Goal: Task Accomplishment & Management: Complete application form

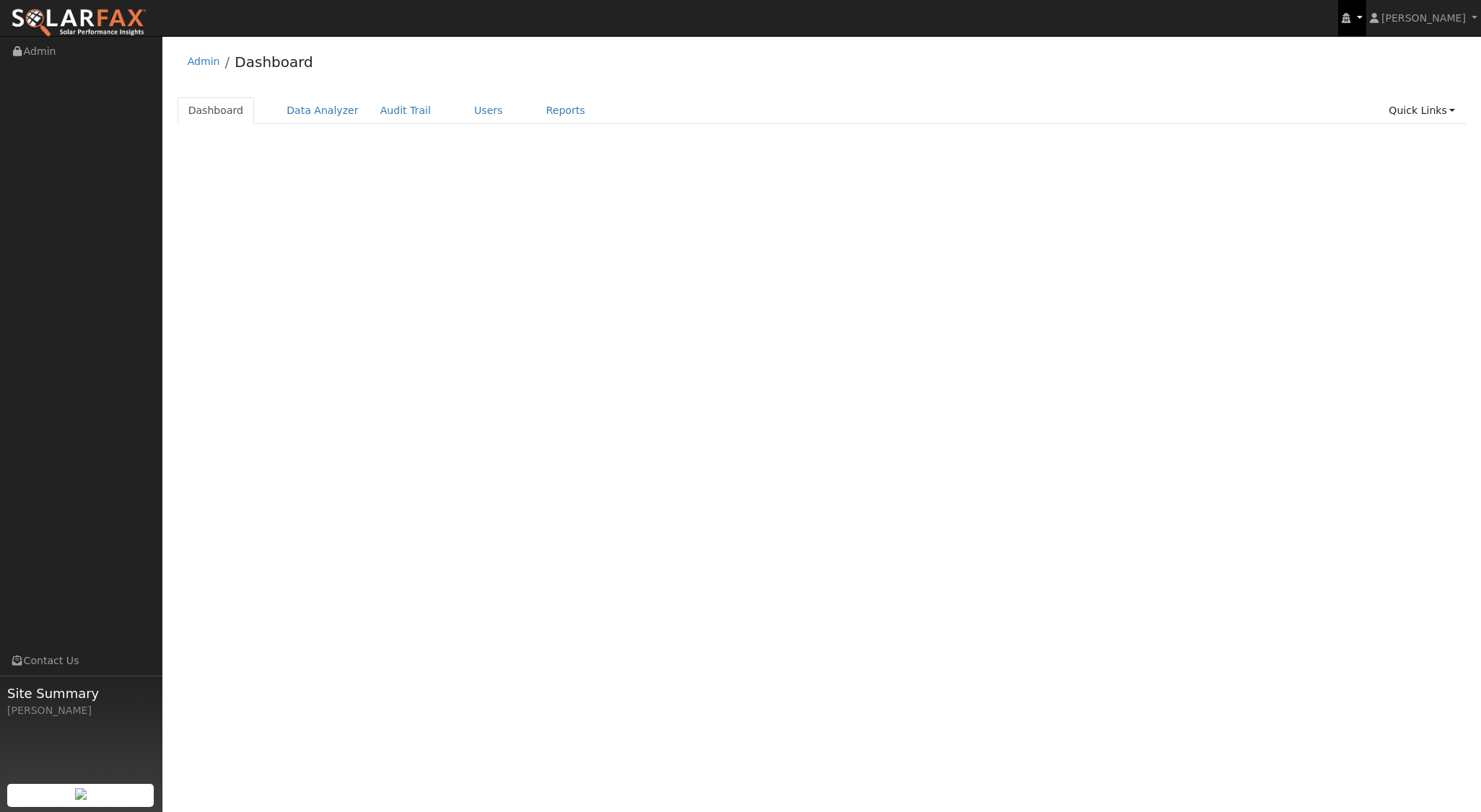
click at [1365, 26] on link at bounding box center [1352, 18] width 27 height 36
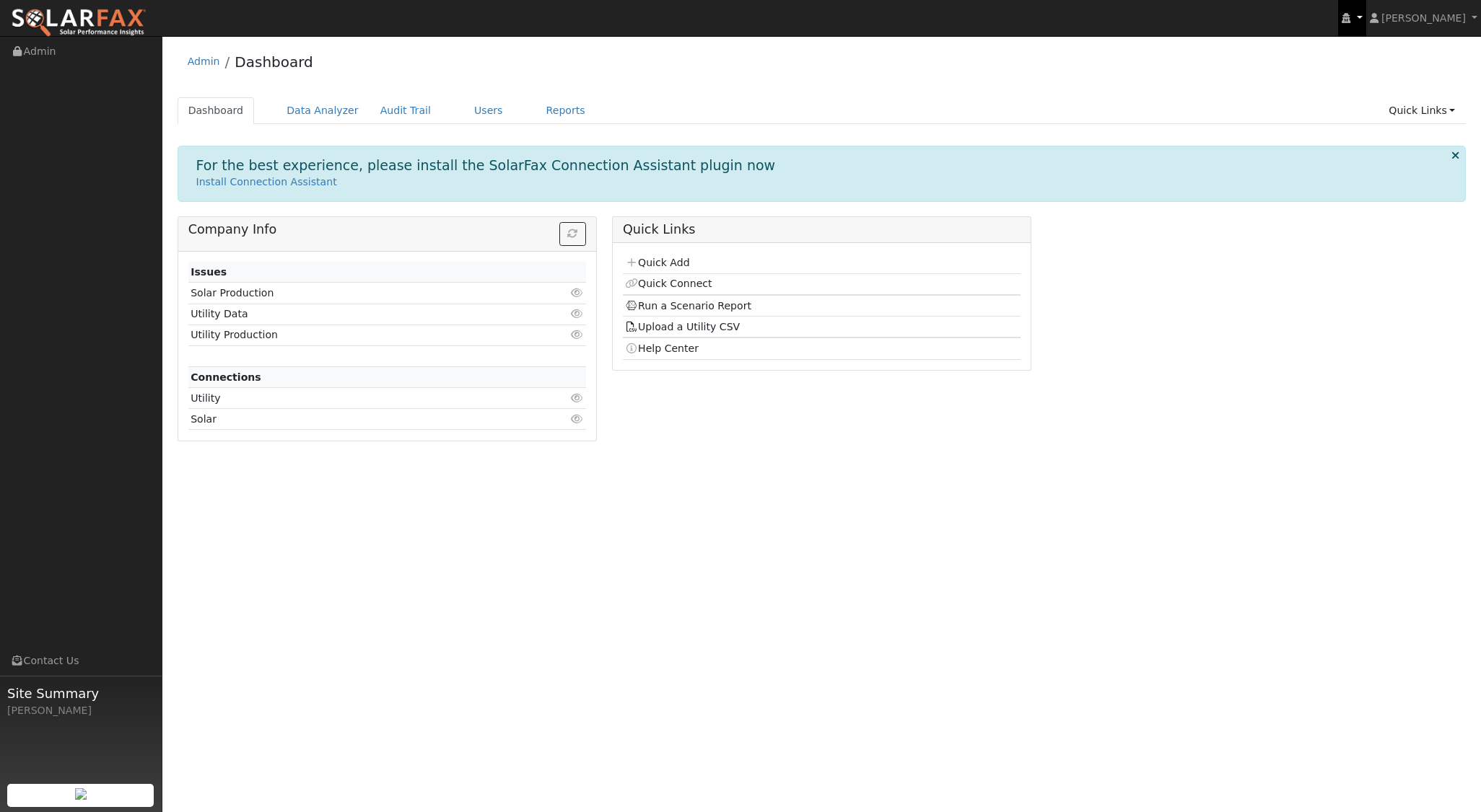
click at [1350, 19] on icon at bounding box center [1346, 18] width 9 height 10
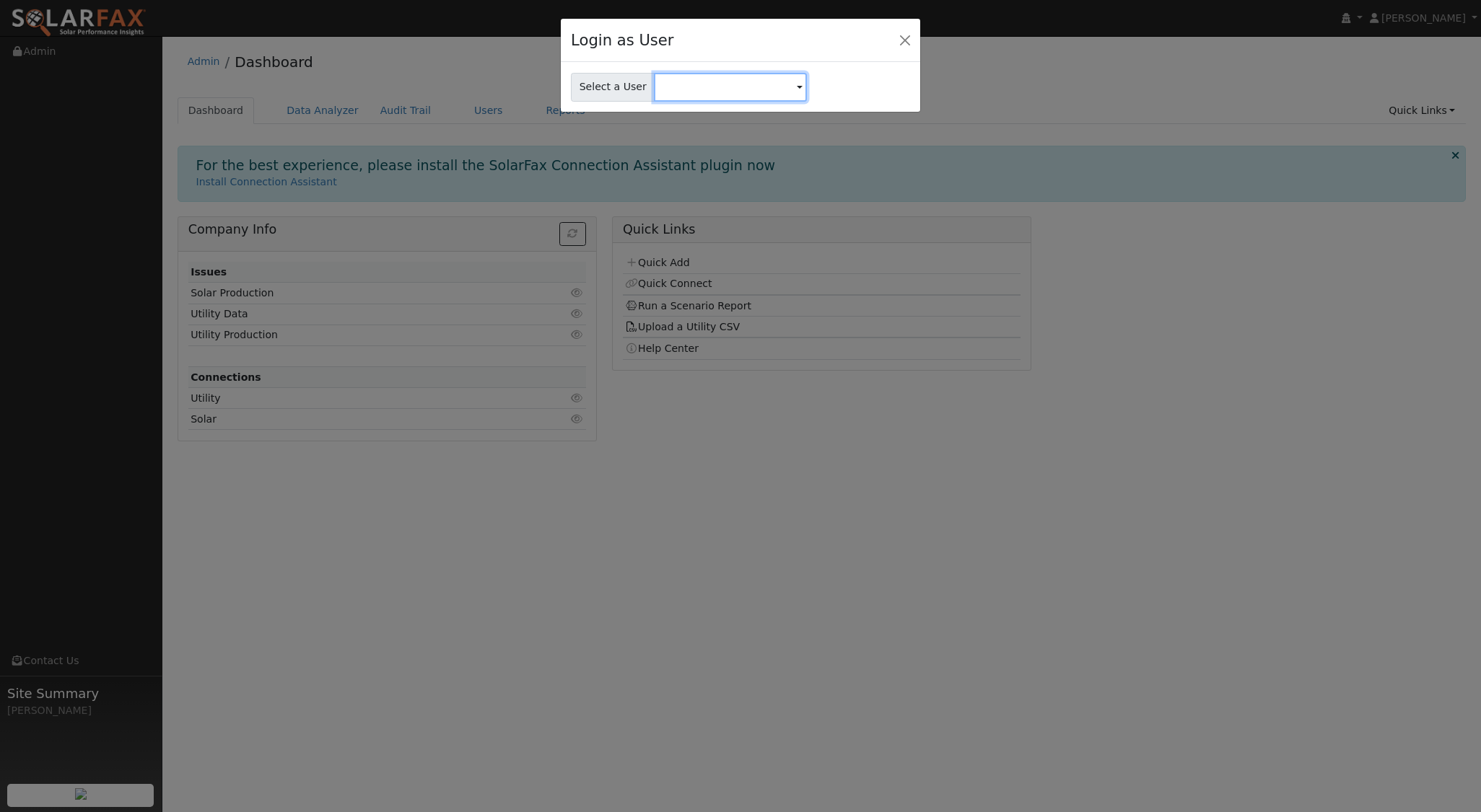
click at [736, 84] on input "text" at bounding box center [731, 87] width 153 height 29
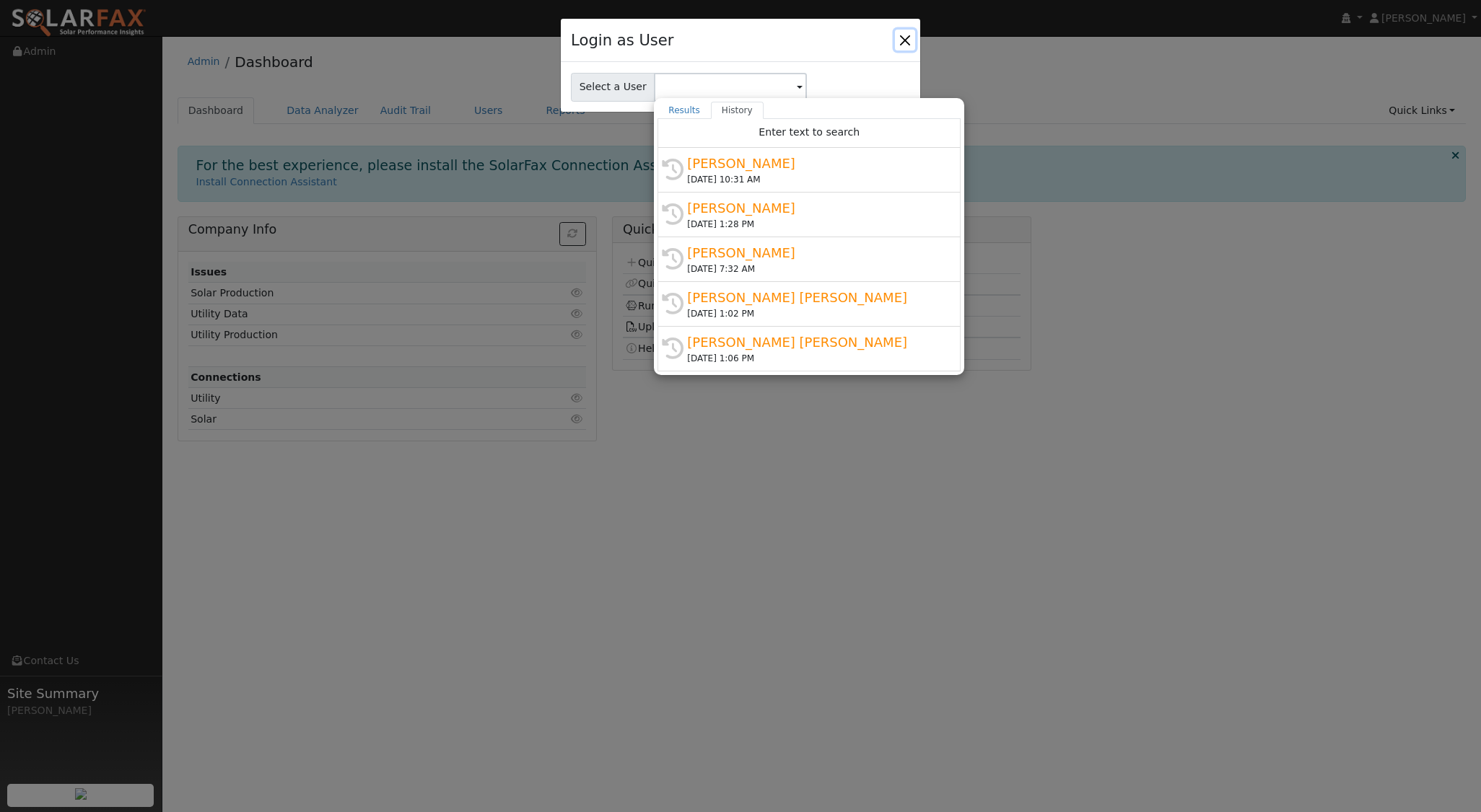
click at [903, 45] on button "Close" at bounding box center [904, 39] width 20 height 20
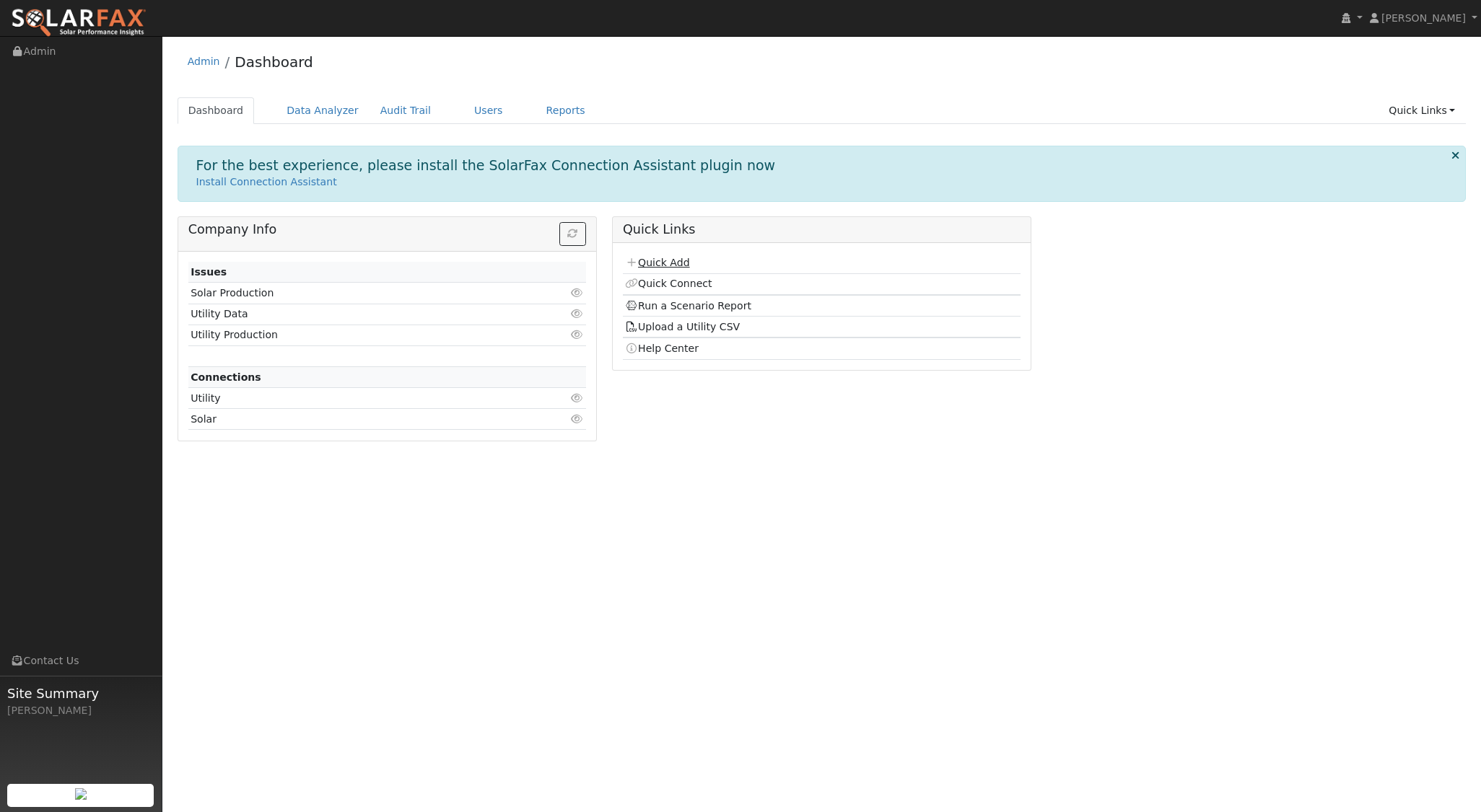
click at [669, 259] on link "Quick Add" at bounding box center [657, 263] width 64 height 11
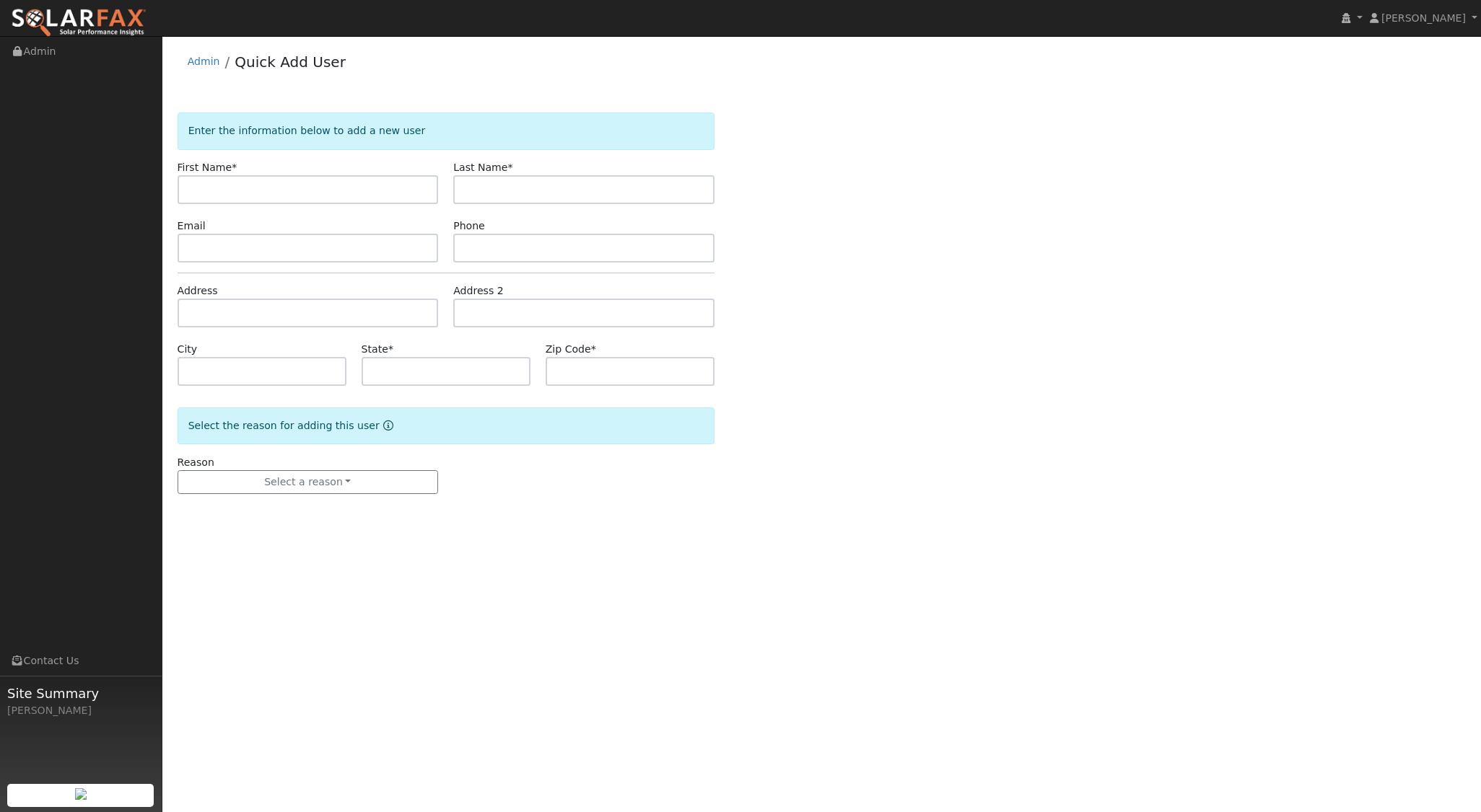
click at [293, 184] on input "text" at bounding box center [308, 190] width 261 height 29
type input "[PERSON_NAME]"
click at [230, 319] on input "text" at bounding box center [308, 313] width 261 height 29
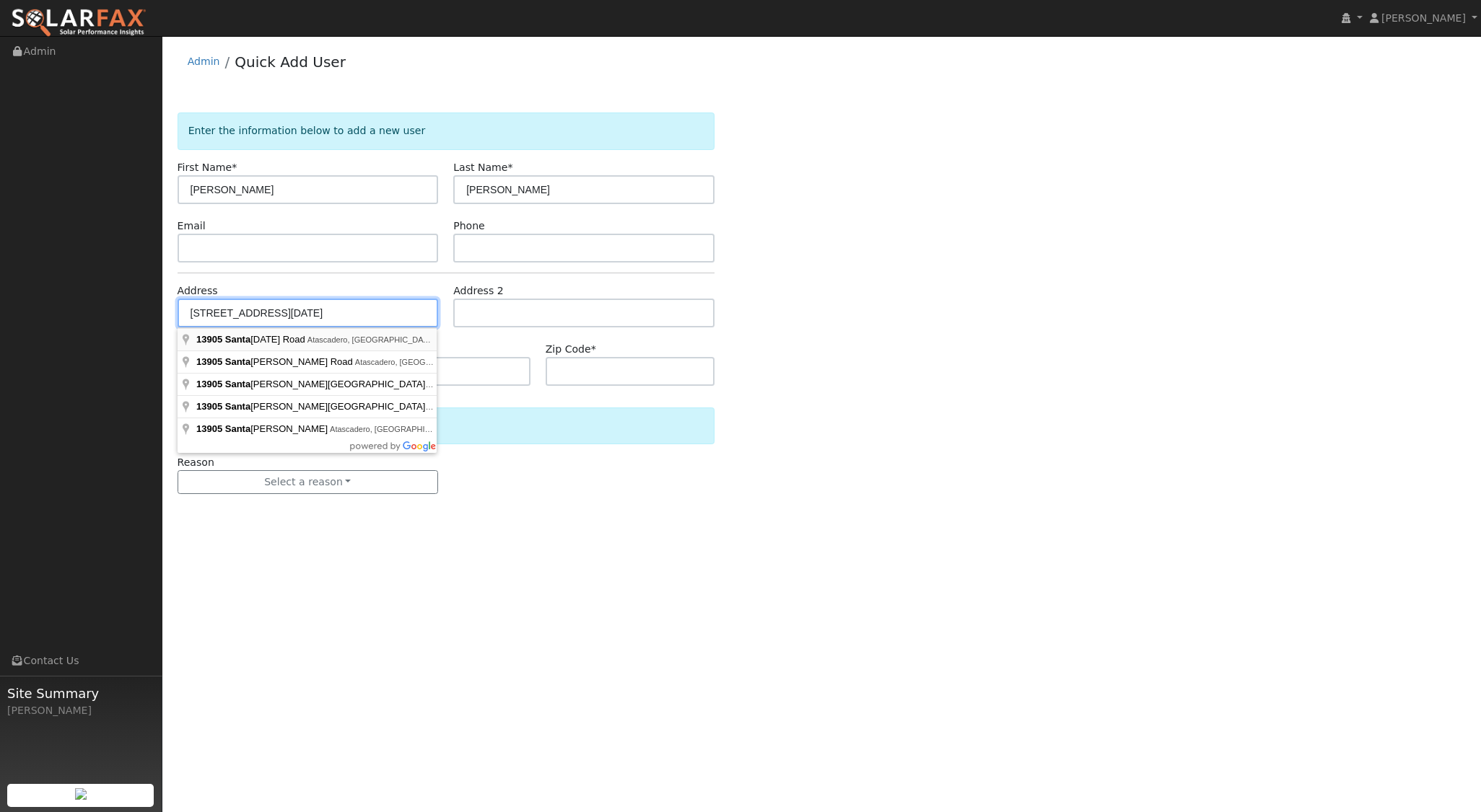
type input "[STREET_ADDRESS][DATE]"
type input "Atascadero"
type input "CA"
type input "93422"
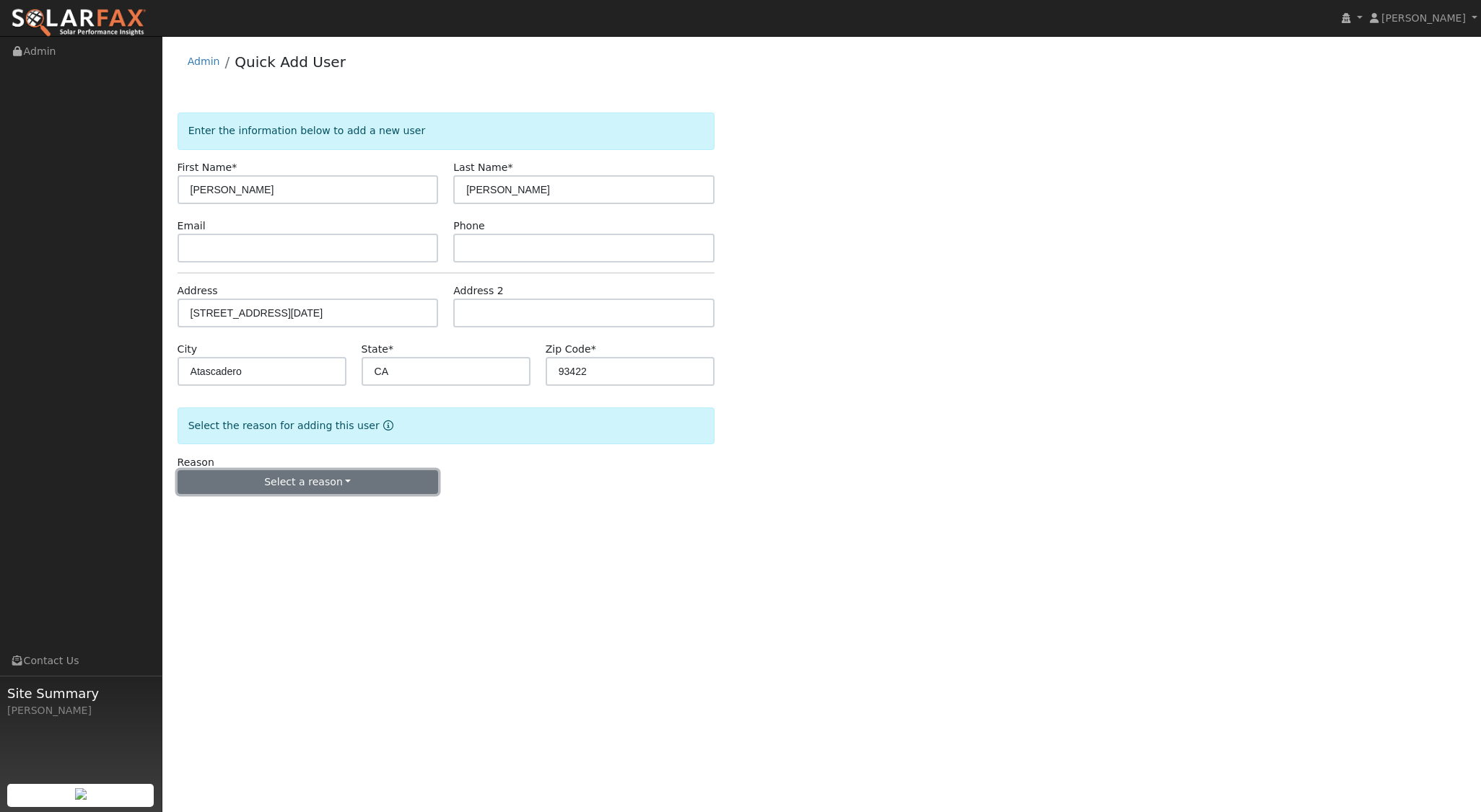
click at [337, 482] on button "Select a reason" at bounding box center [308, 482] width 261 height 25
click at [268, 513] on link "New lead" at bounding box center [258, 511] width 160 height 20
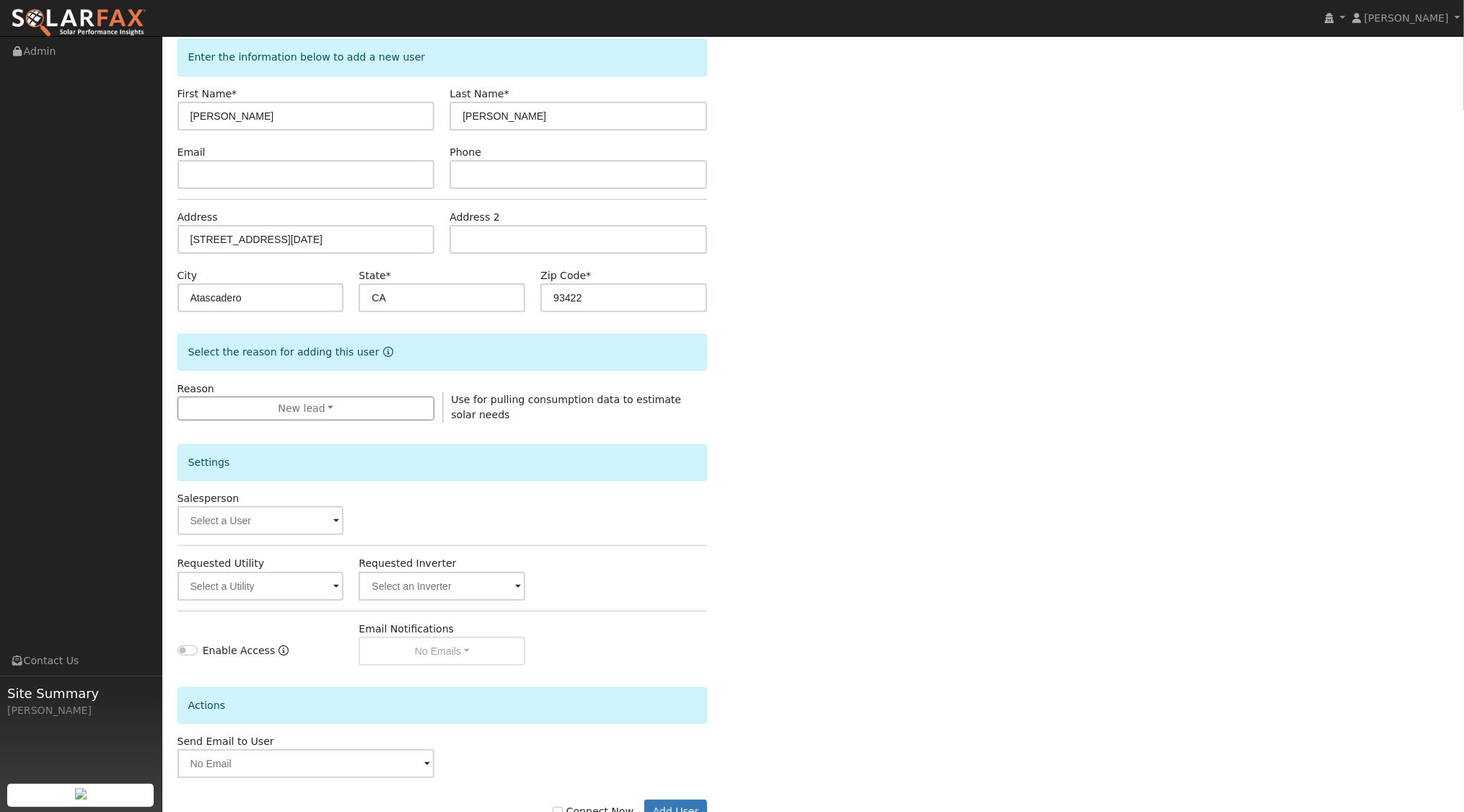
scroll to position [119, 0]
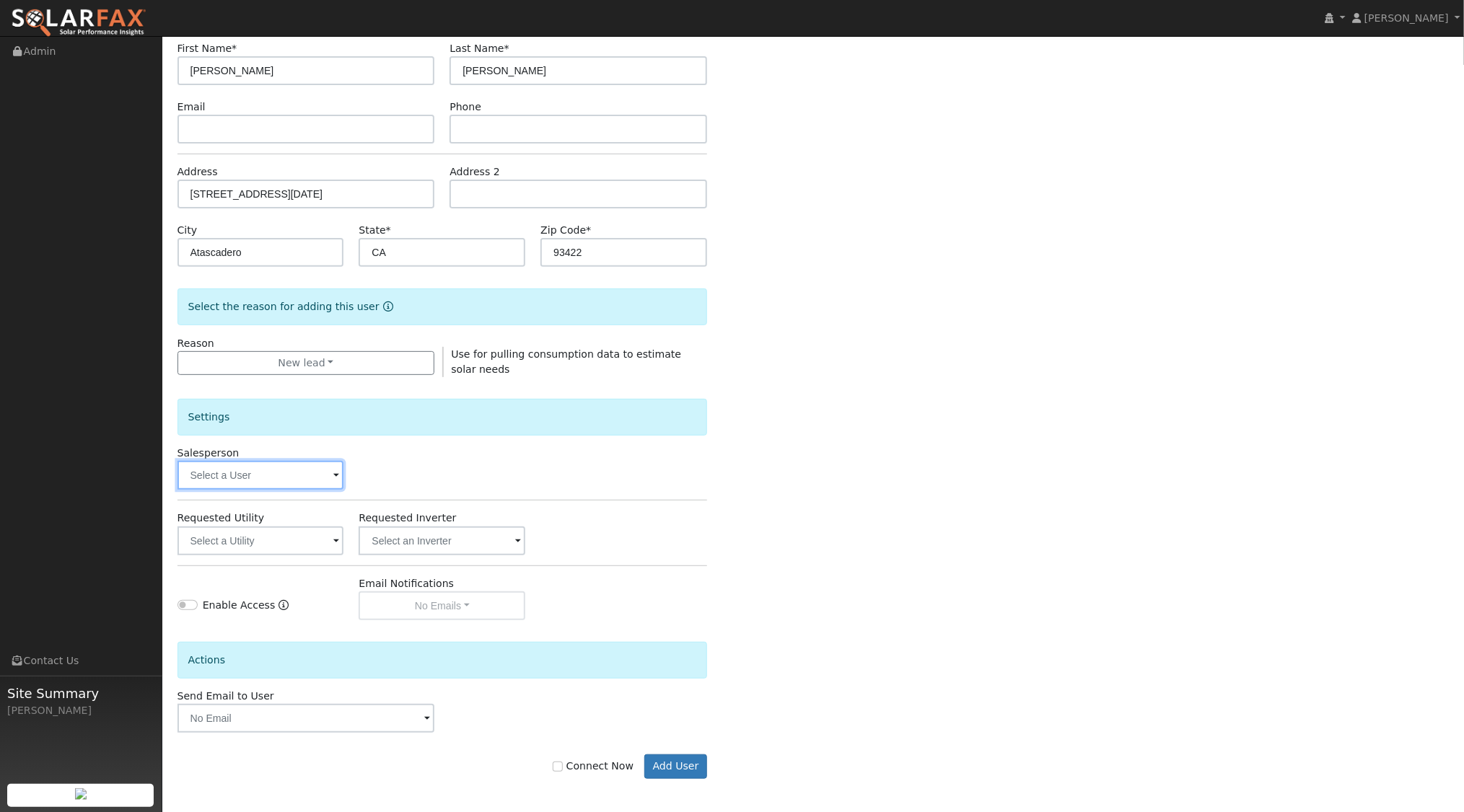
click at [315, 473] on input "text" at bounding box center [260, 475] width 167 height 29
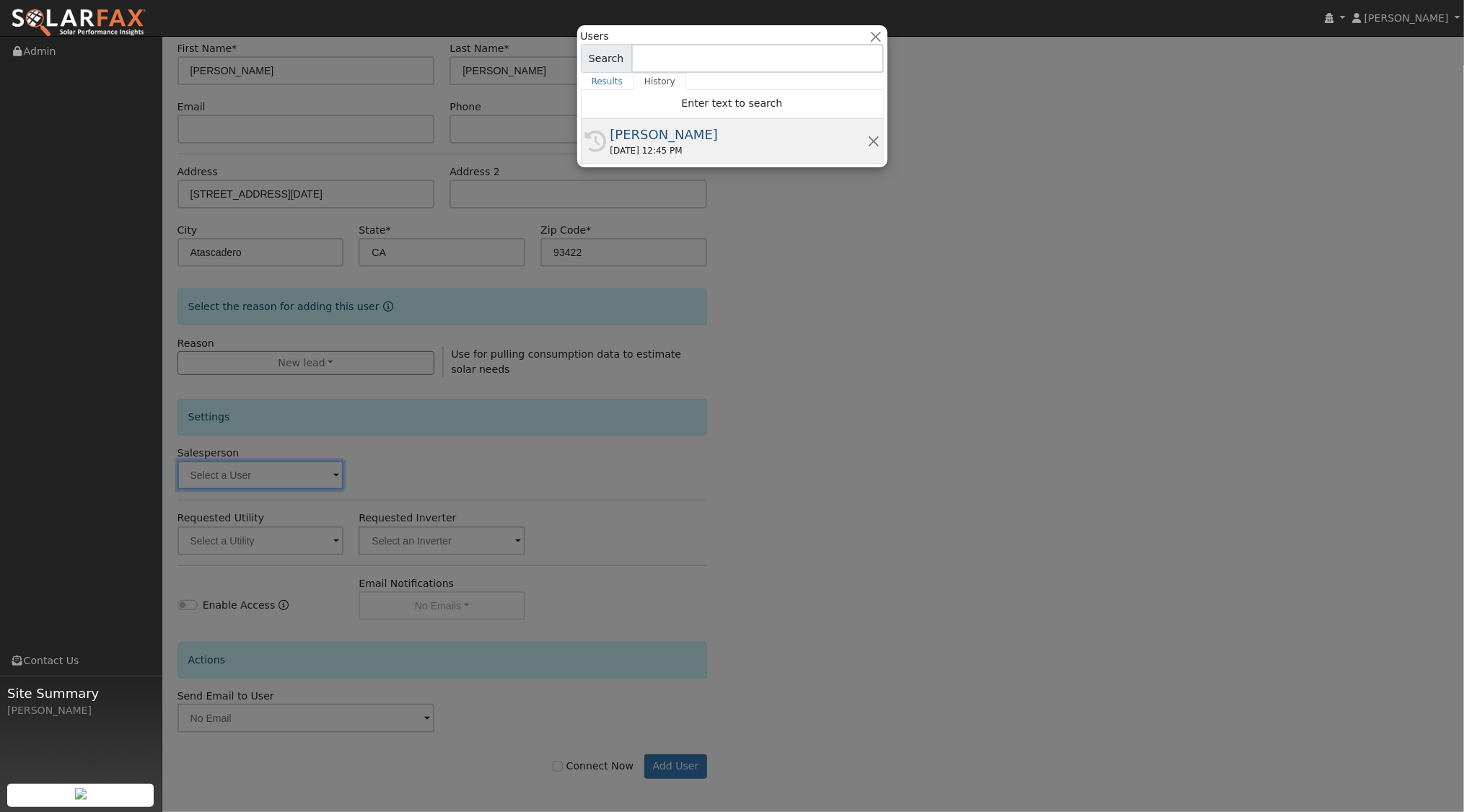
click at [689, 152] on div "08/13/2025 12:45 PM" at bounding box center [739, 151] width 257 height 13
type input "[PERSON_NAME]"
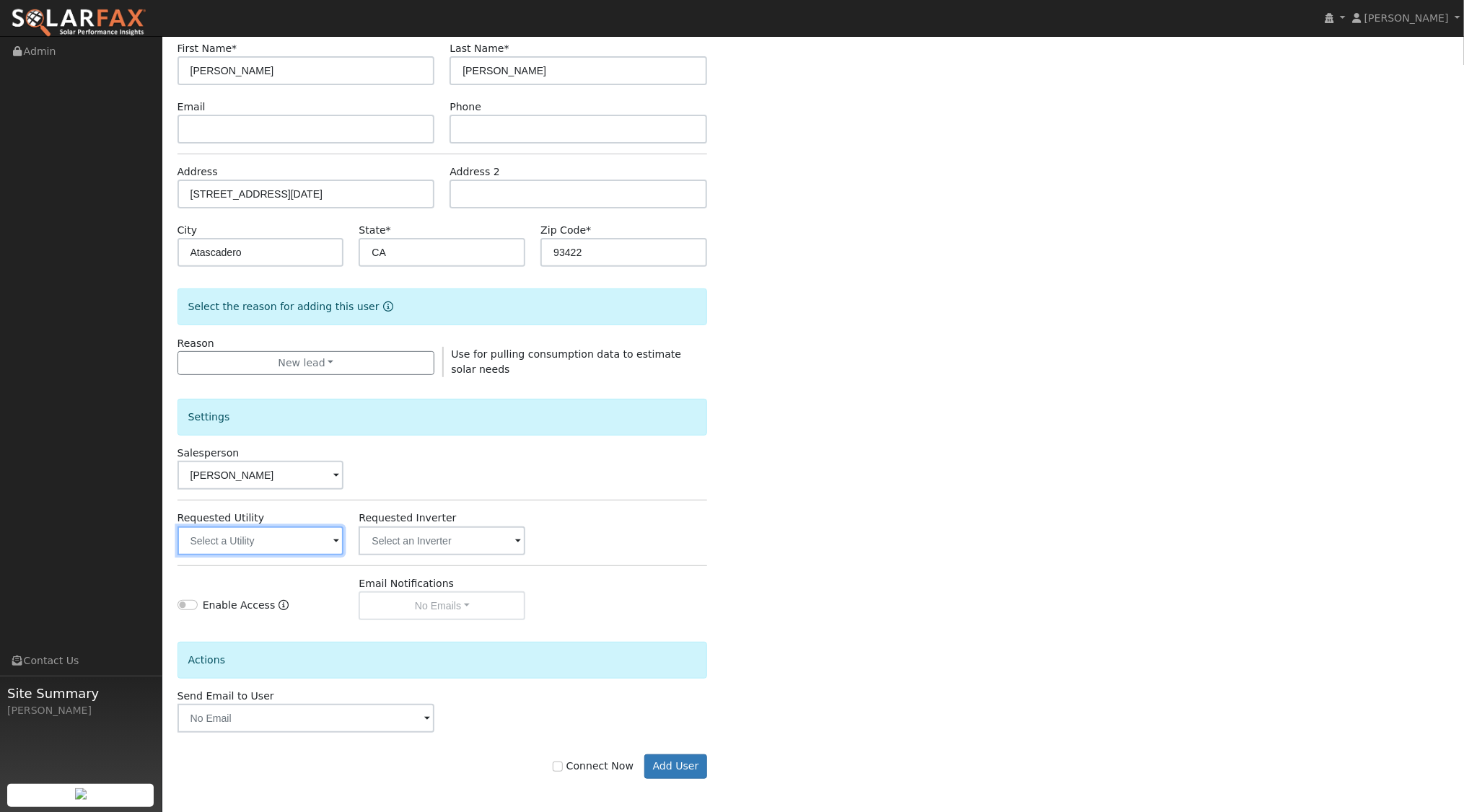
click at [290, 541] on input "text" at bounding box center [260, 541] width 167 height 29
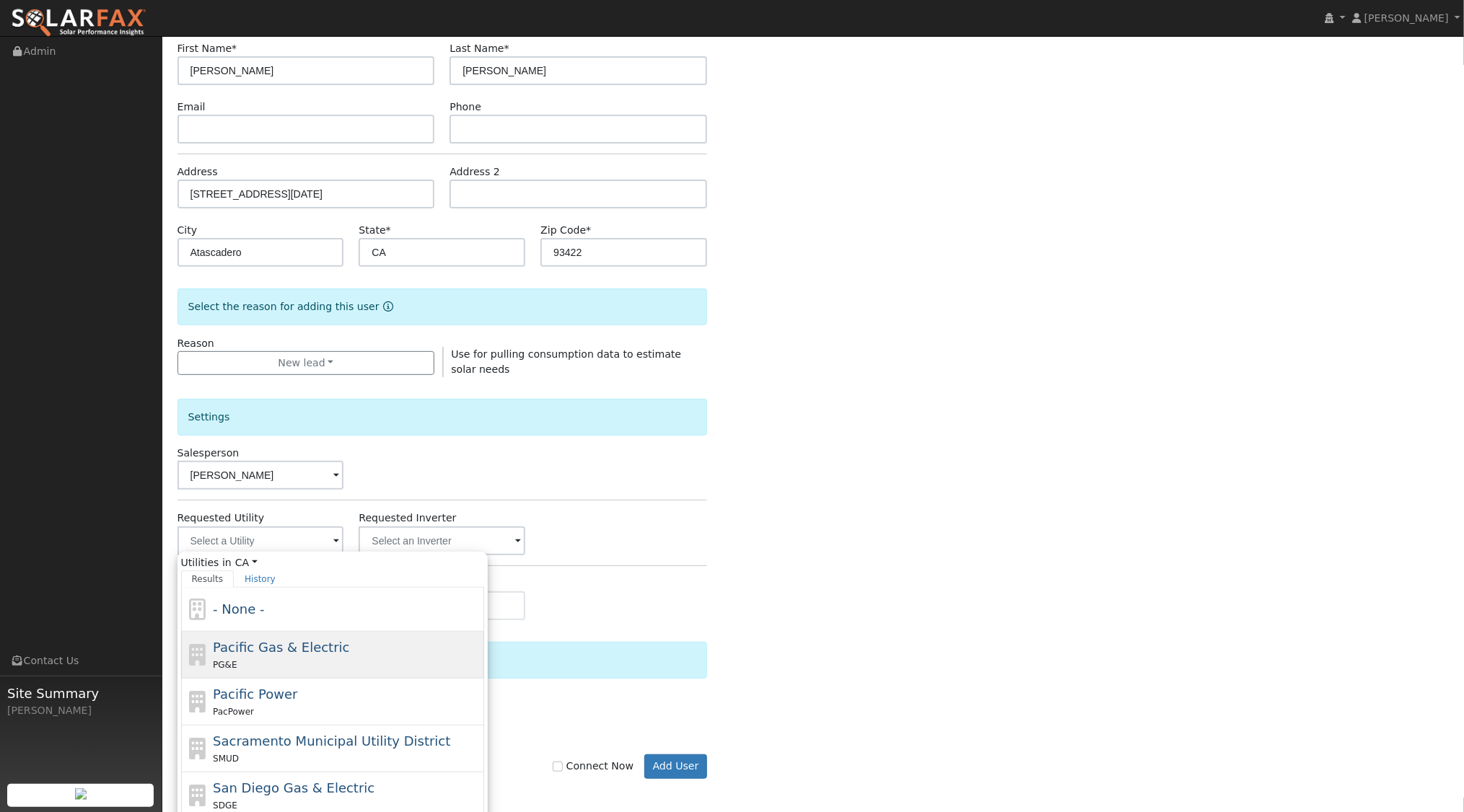
click at [320, 646] on span "Pacific Gas & Electric" at bounding box center [281, 647] width 137 height 15
type input "Pacific Gas & Electric"
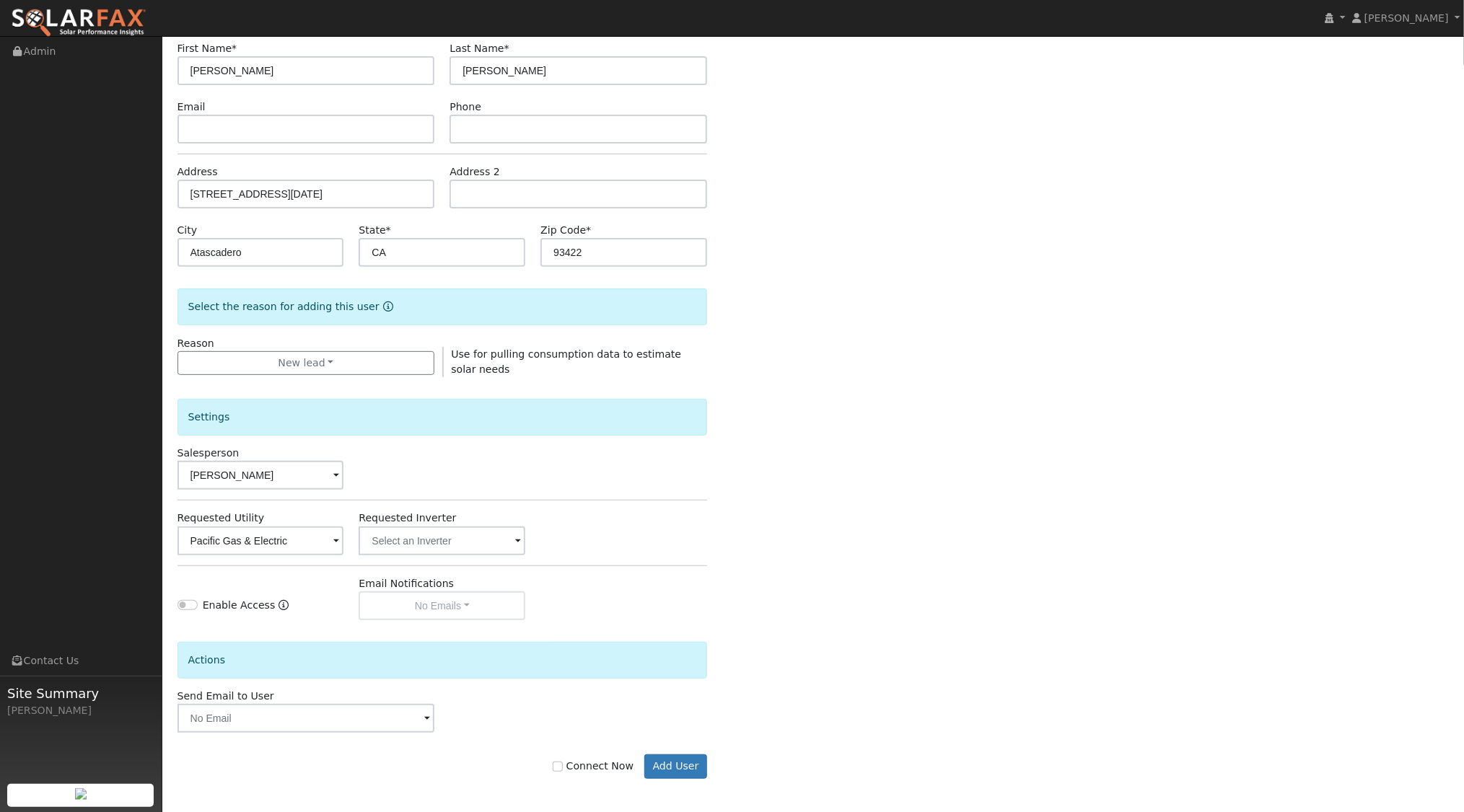
click at [863, 587] on div "Enter the information below to add a new user First Name * Dennis Last Name * E…" at bounding box center [813, 401] width 1272 height 814
click at [563, 764] on input "Connect Now" at bounding box center [557, 766] width 10 height 10
checkbox input "true"
click at [695, 761] on button "Add User" at bounding box center [676, 766] width 63 height 25
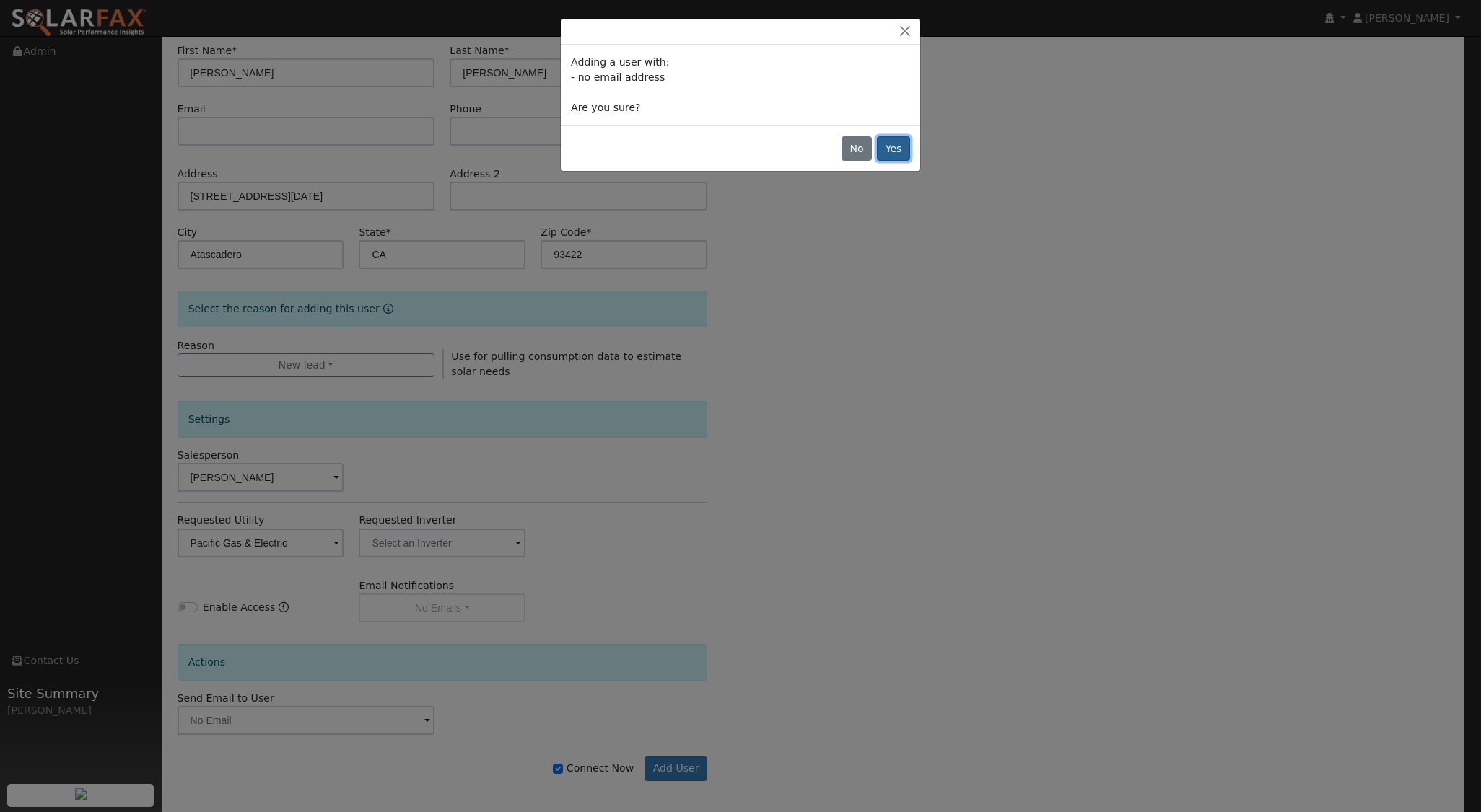
click at [896, 143] on button "Yes" at bounding box center [894, 149] width 34 height 25
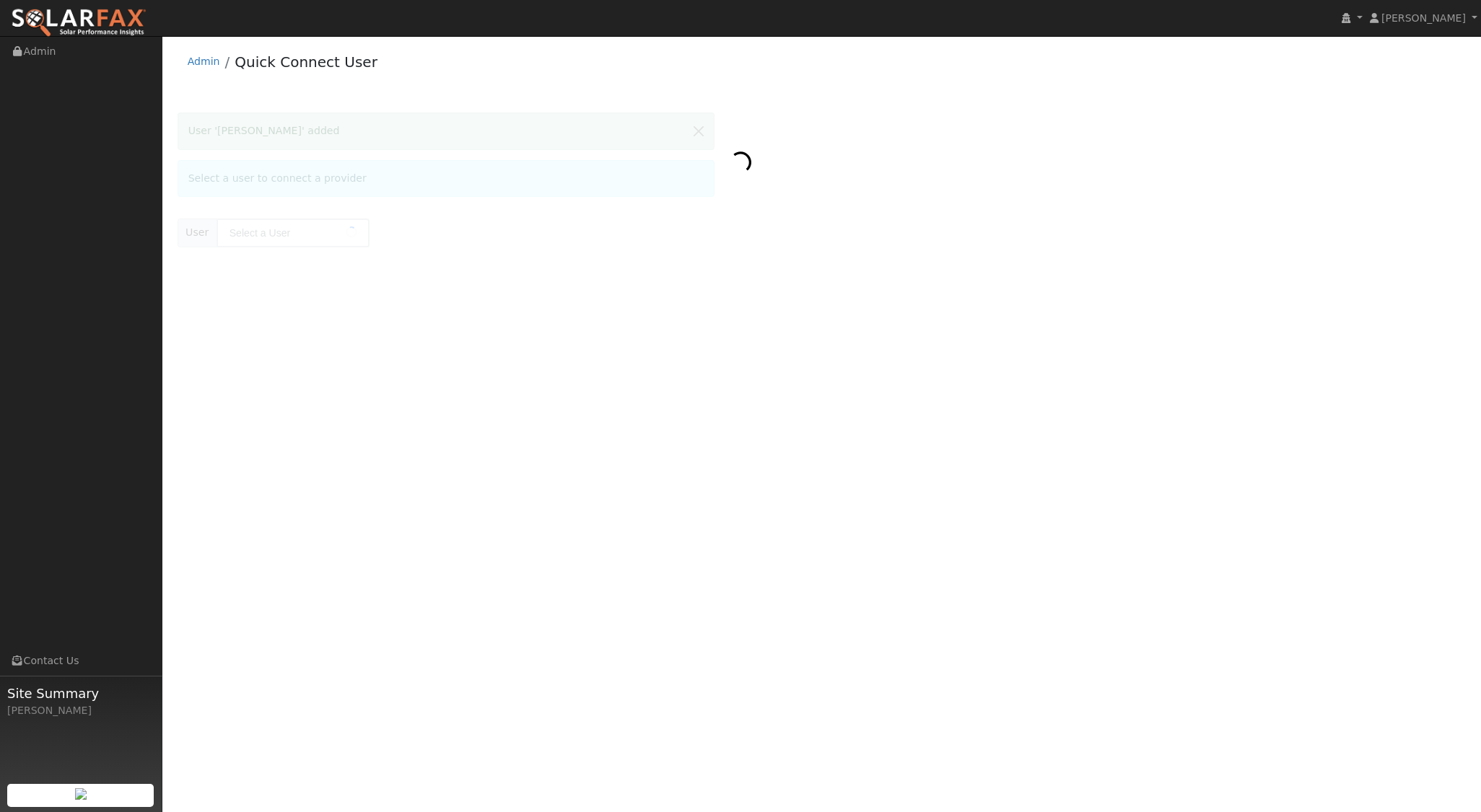
type input "Dennis Elliot"
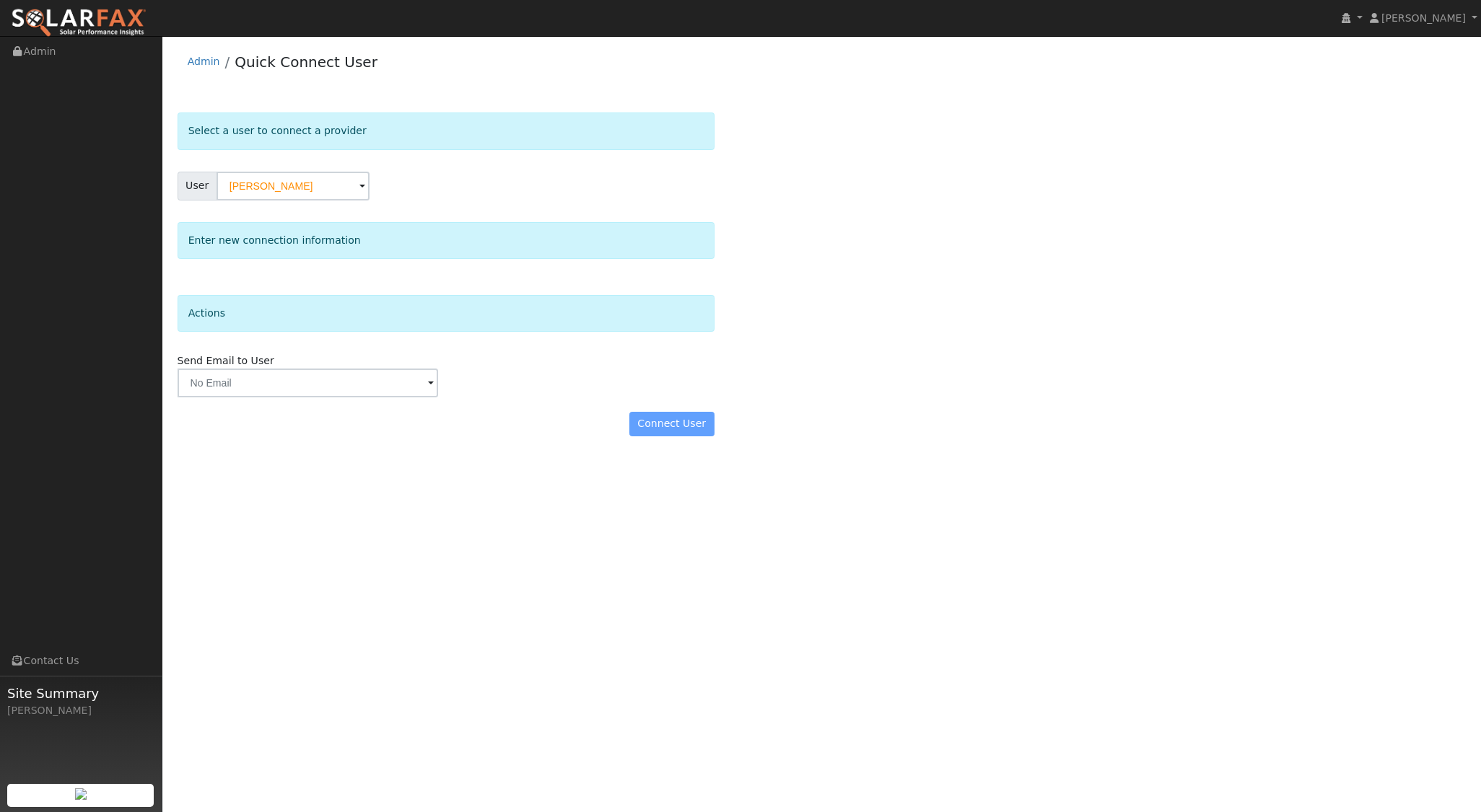
click at [677, 426] on div "Connect User" at bounding box center [445, 424] width 552 height 25
click at [394, 388] on input "text" at bounding box center [308, 383] width 261 height 29
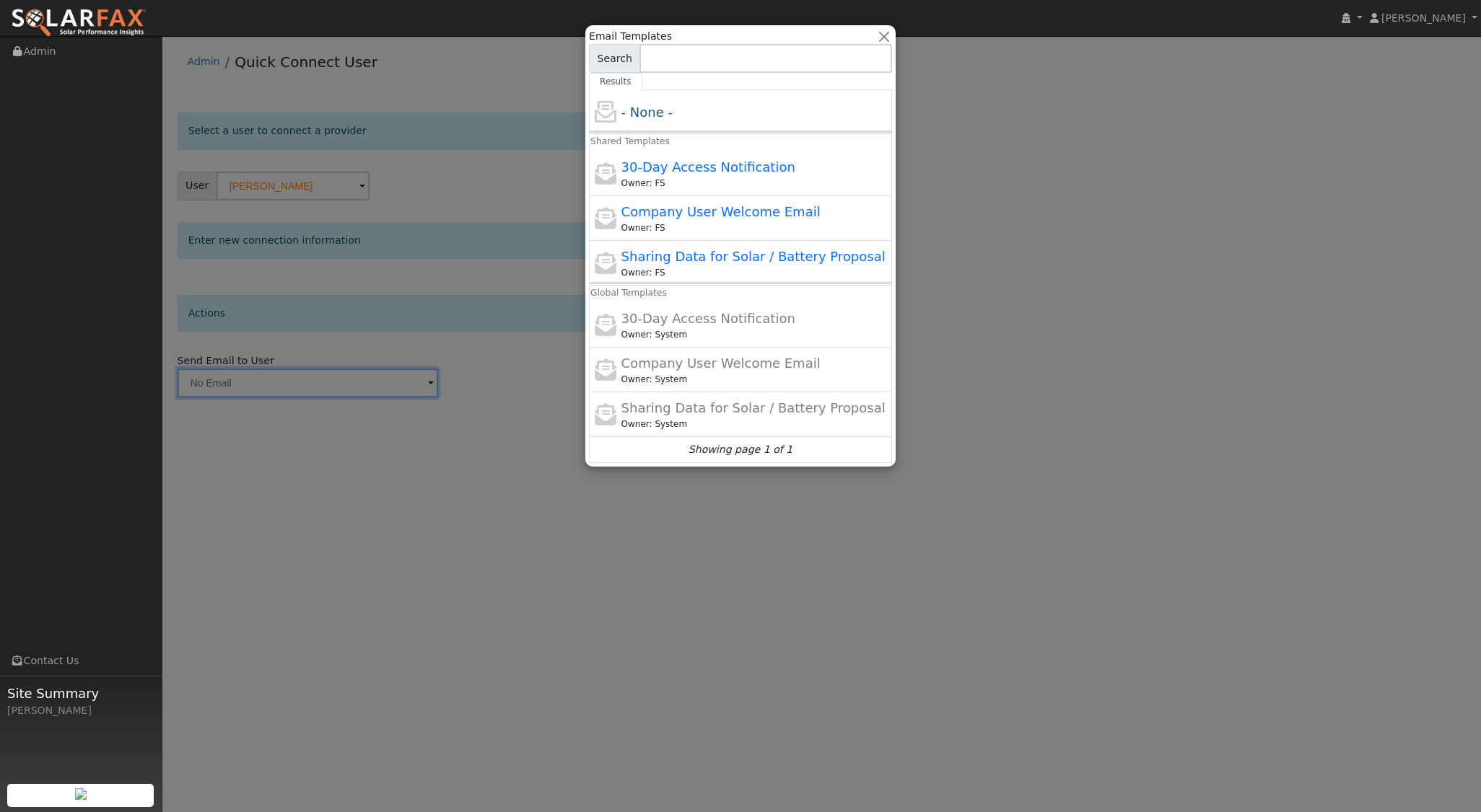
click at [533, 358] on div at bounding box center [740, 406] width 1481 height 812
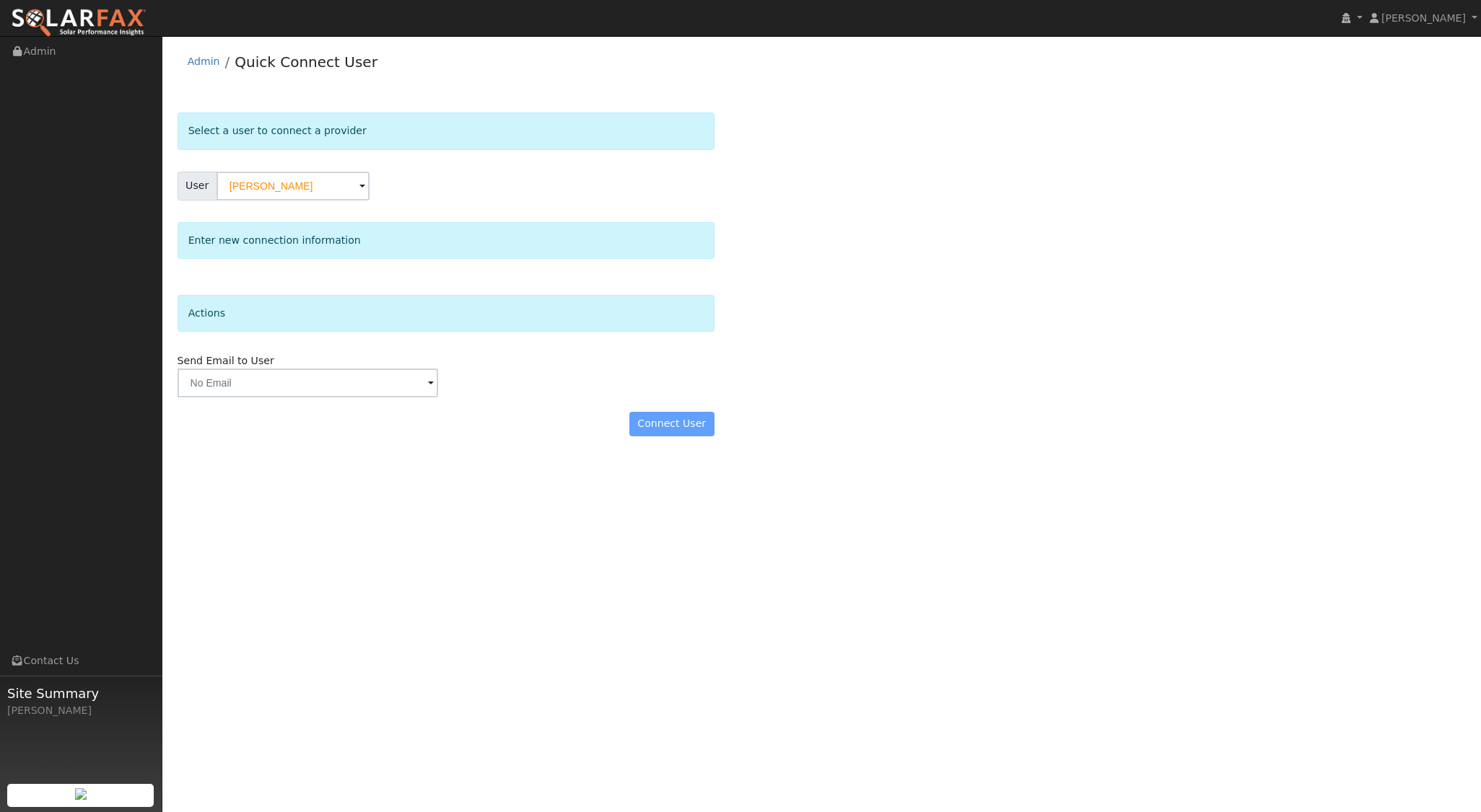
click at [681, 423] on div "Connect User" at bounding box center [445, 424] width 552 height 25
click at [271, 186] on input "Dennis Elliot" at bounding box center [293, 186] width 153 height 29
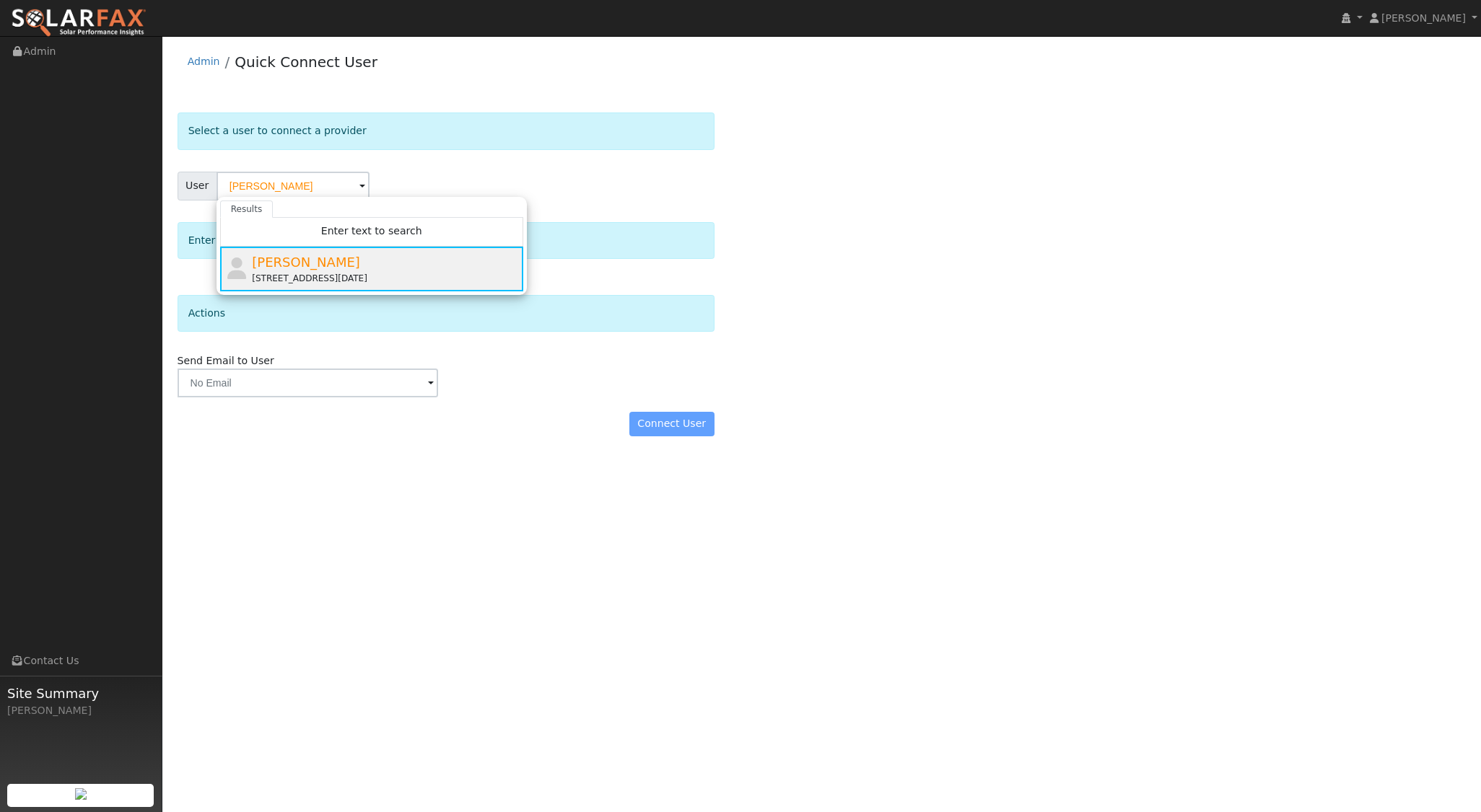
click at [347, 265] on div "Dennis Elliot 13905 Santa Lucia Road, Atascadero, CA 93422" at bounding box center [385, 268] width 268 height 33
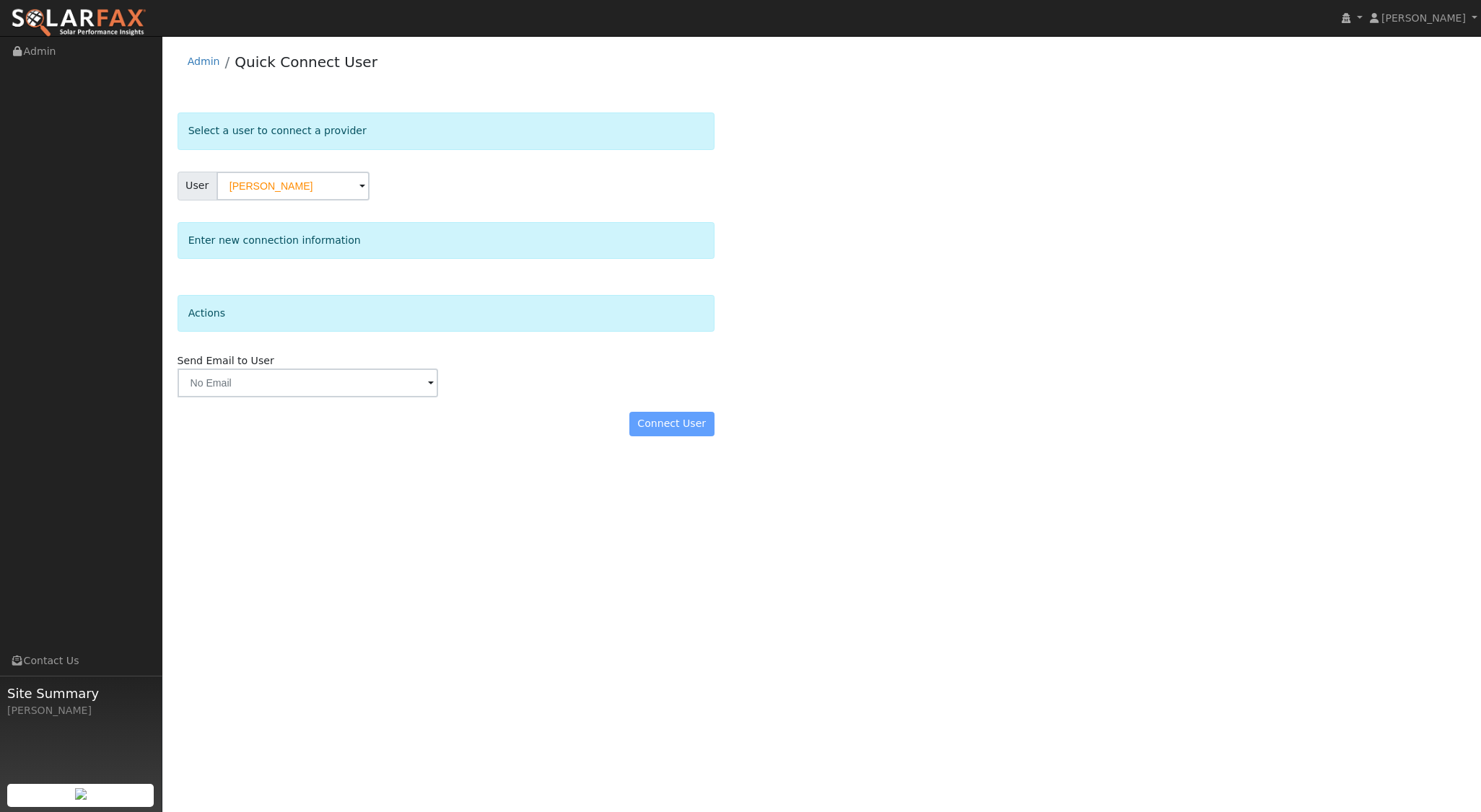
click at [680, 424] on div "Connect User" at bounding box center [445, 424] width 552 height 25
click at [351, 240] on div "Enter new connection information" at bounding box center [446, 240] width 537 height 37
click at [288, 238] on div "Enter new connection information" at bounding box center [446, 240] width 537 height 37
click at [327, 332] on div "Actions Send Email to User Delete Email Template Are you sure you want to delet…" at bounding box center [446, 347] width 537 height 102
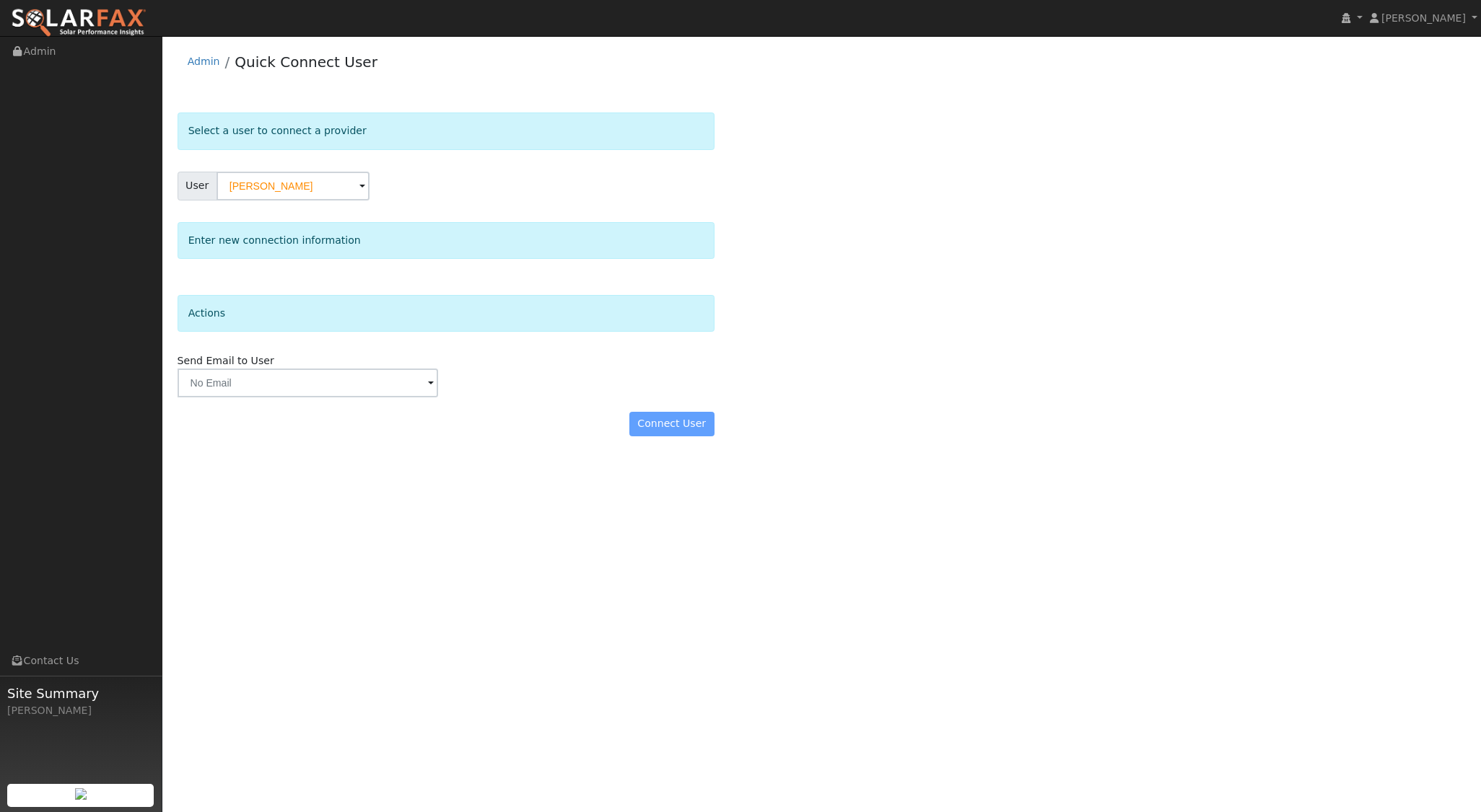
click at [336, 322] on div "Actions" at bounding box center [446, 314] width 537 height 37
click at [395, 390] on input "text" at bounding box center [308, 383] width 261 height 29
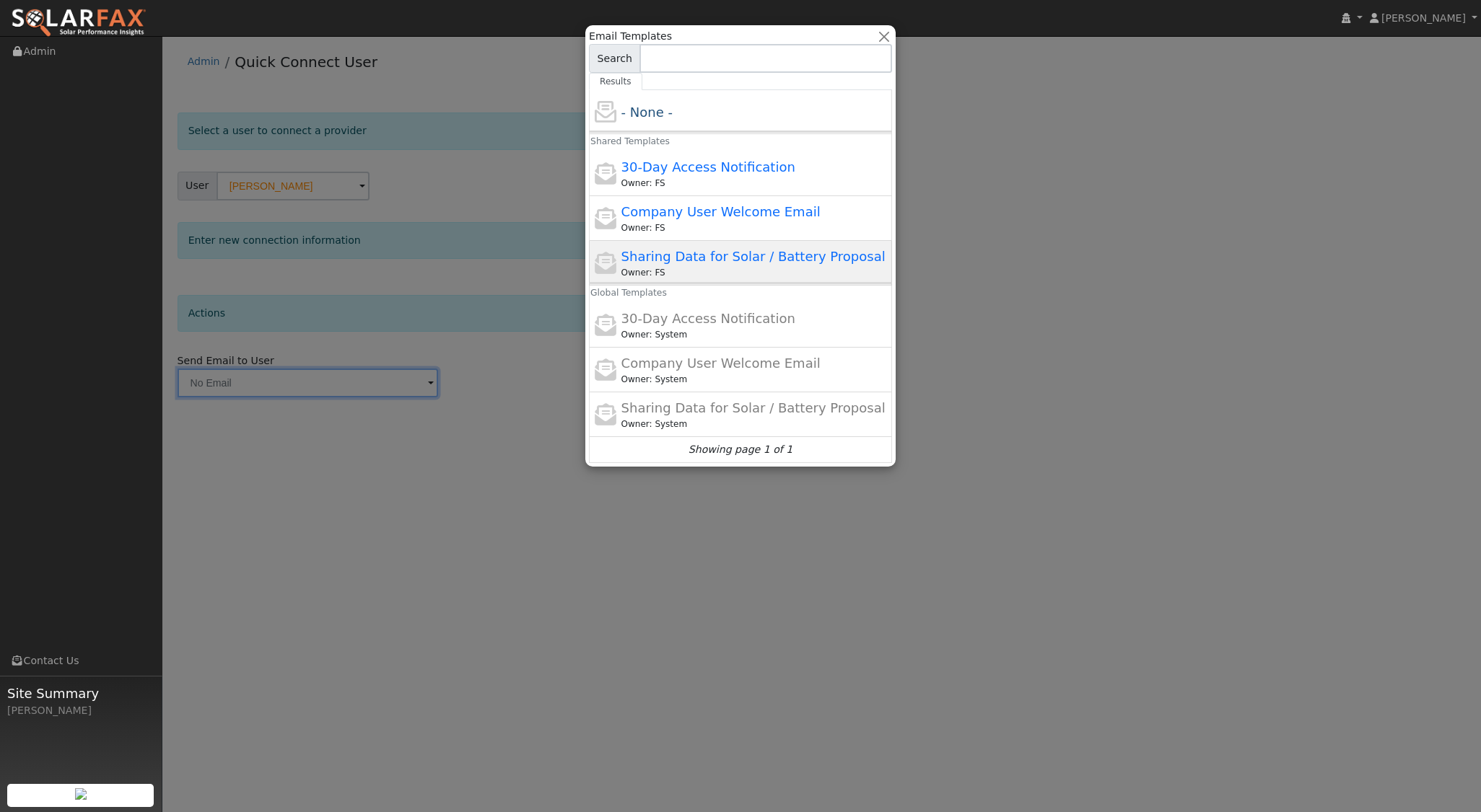
click at [706, 257] on span "Sharing Data for Solar / Battery Proposal" at bounding box center [753, 256] width 264 height 15
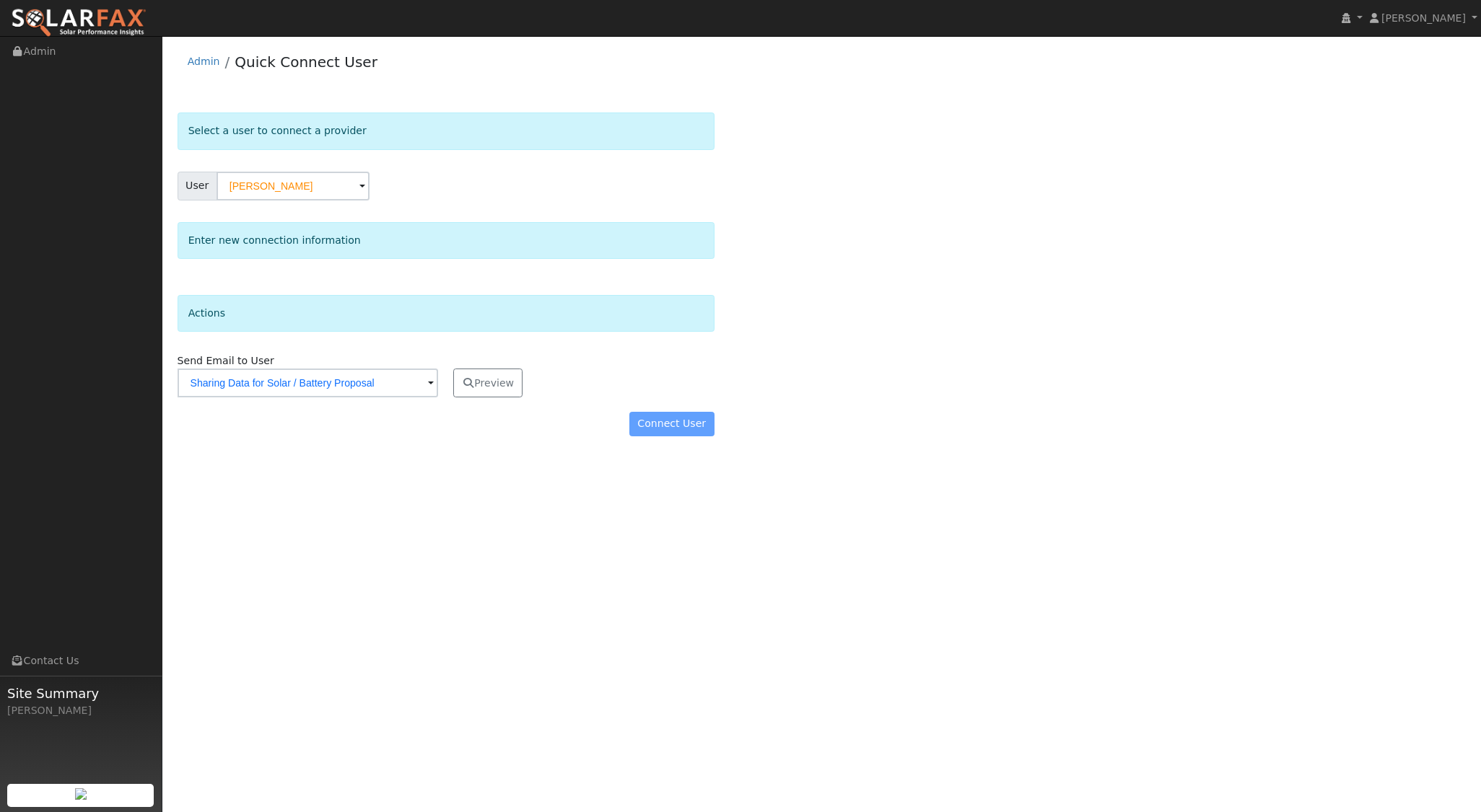
click at [680, 427] on div "Connect User" at bounding box center [445, 424] width 552 height 25
click at [677, 418] on div "Connect User" at bounding box center [445, 424] width 552 height 25
click at [701, 448] on form "Select a user to connect a provider User Dennis Elliot Account Default Account …" at bounding box center [446, 282] width 537 height 339
click at [338, 195] on input "Dennis Elliot" at bounding box center [293, 186] width 153 height 29
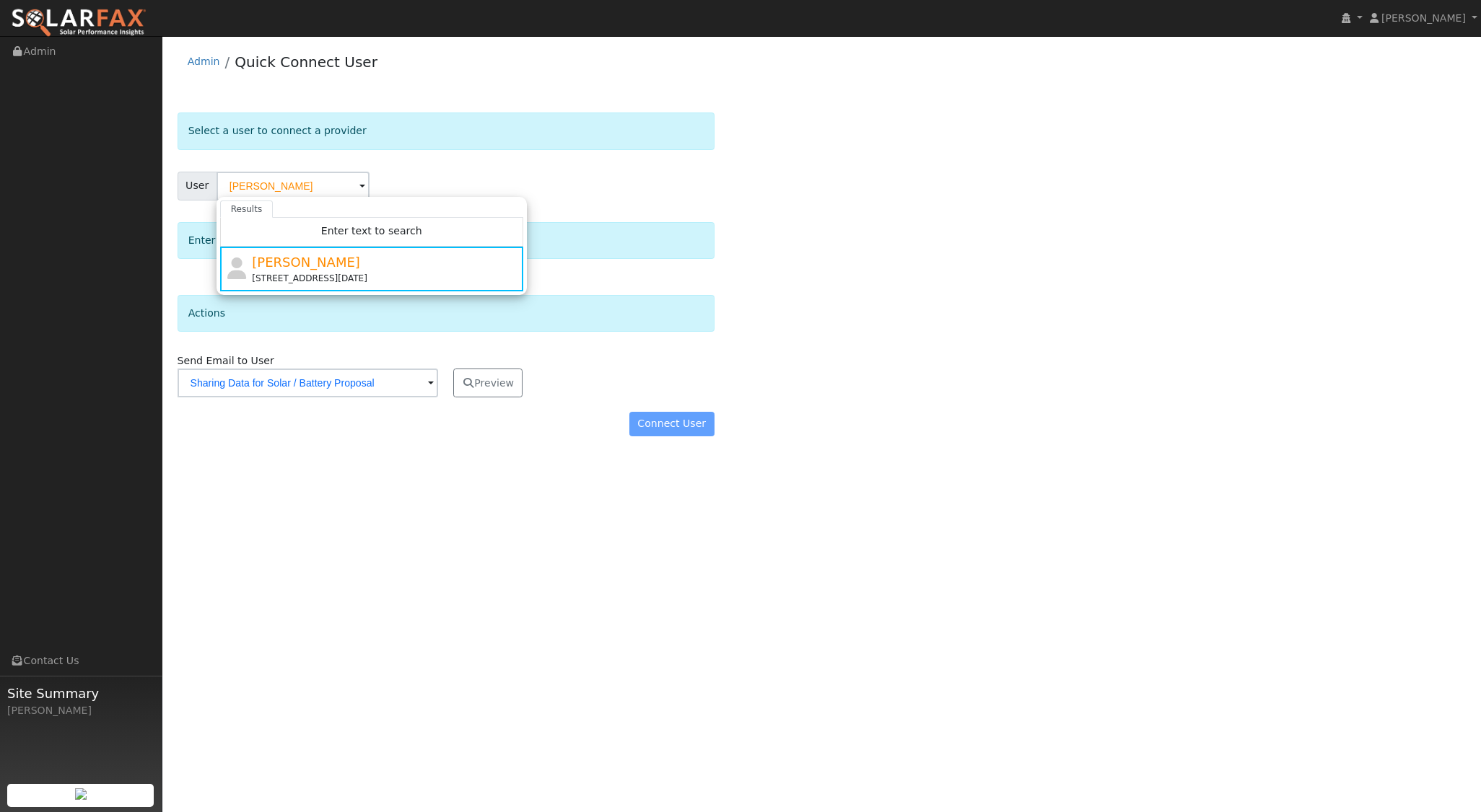
click at [496, 198] on div "Results Enter text to search Dennis Elliot 13905 Santa Lucia Road, Atascadero, …" at bounding box center [371, 246] width 310 height 98
click at [396, 259] on div "Dennis Elliot 13905 Santa Lucia Road, Atascadero, CA 93422" at bounding box center [385, 268] width 268 height 33
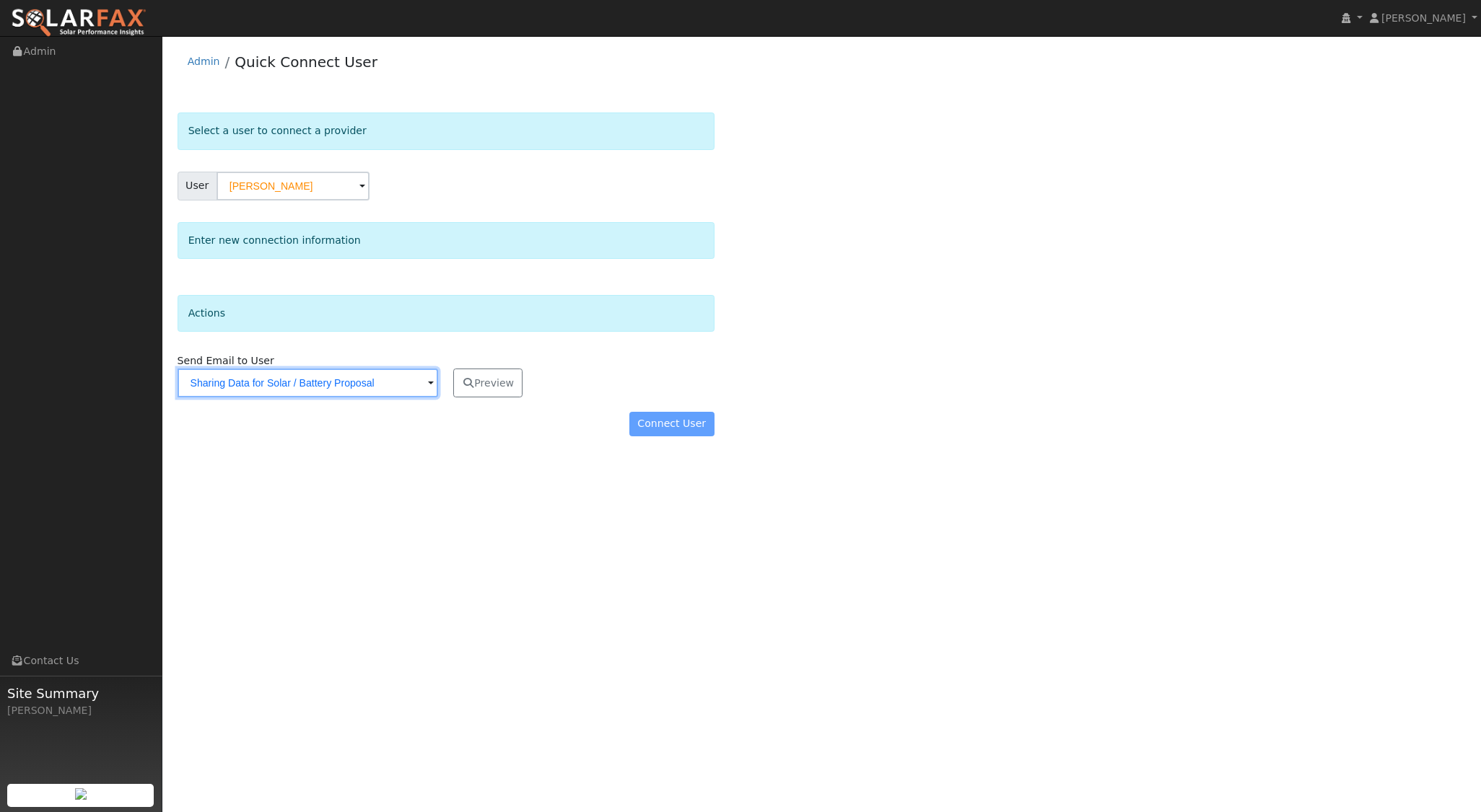
click at [415, 382] on input "Sharing Data for Solar / Battery Proposal" at bounding box center [308, 383] width 261 height 29
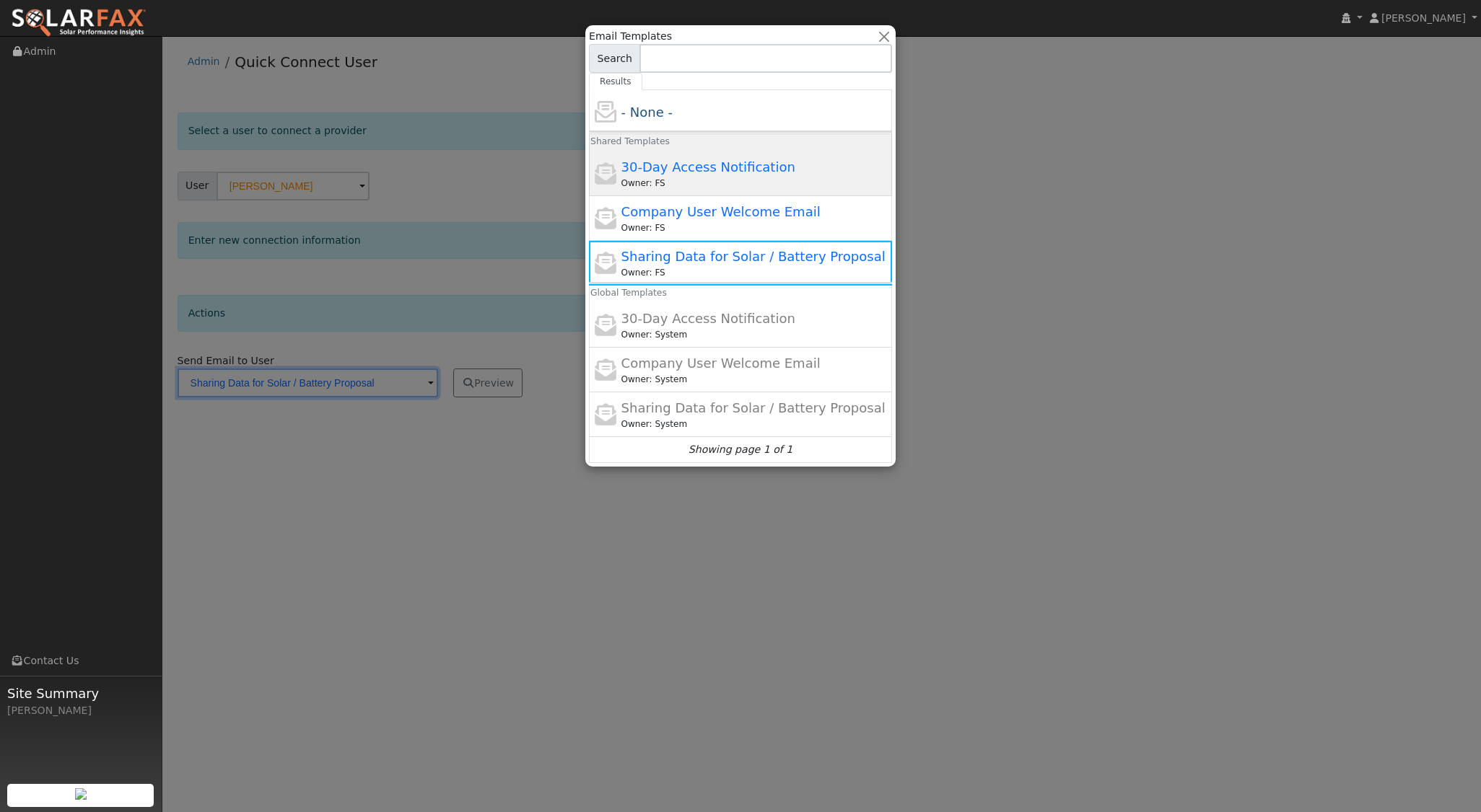
click at [693, 179] on div "Owner: FS" at bounding box center [755, 183] width 268 height 13
type input "30-Day Access Notification"
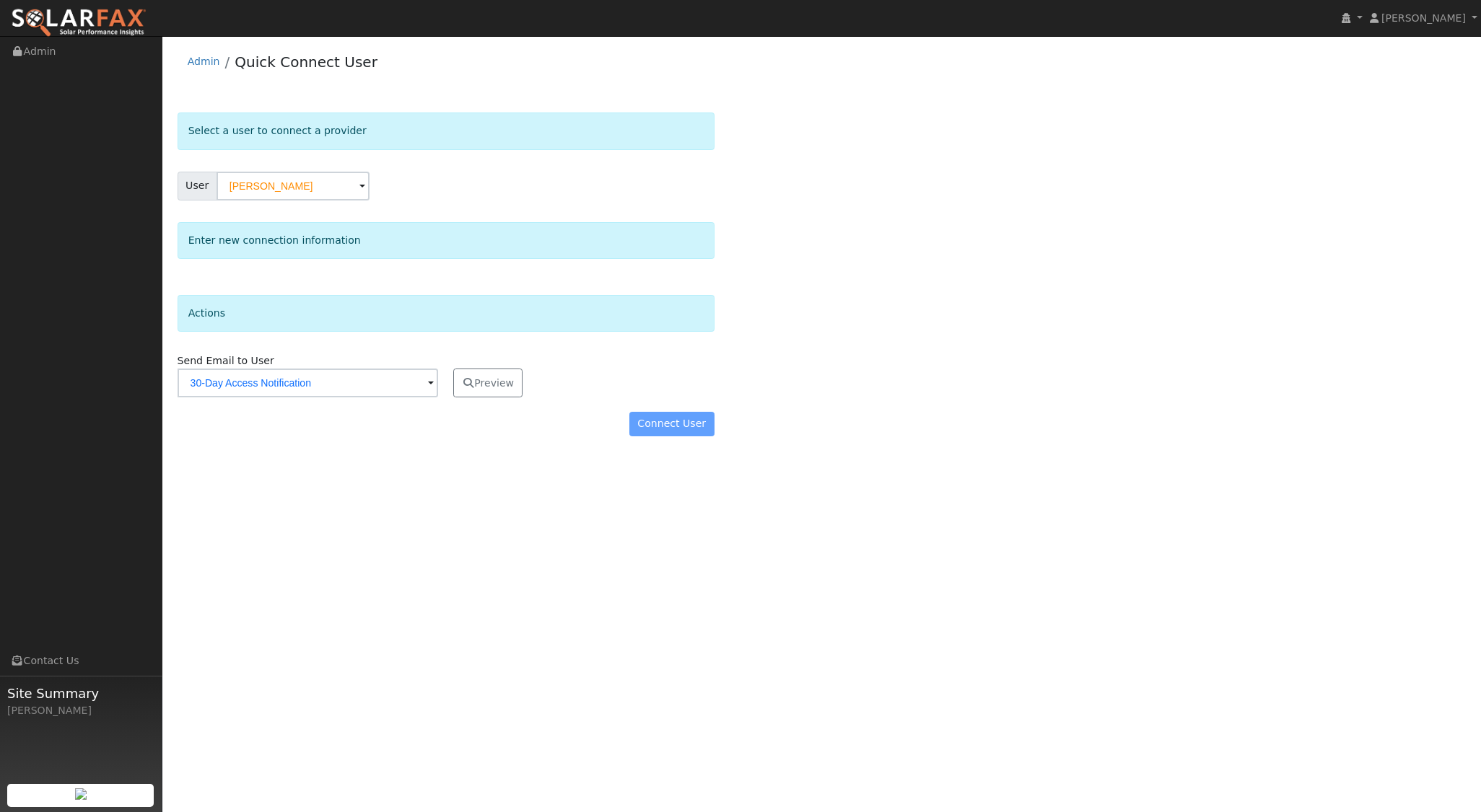
click at [688, 418] on div "Connect User" at bounding box center [445, 424] width 552 height 25
click at [665, 420] on div "Connect User" at bounding box center [445, 424] width 552 height 25
click at [661, 422] on div "Connect User" at bounding box center [445, 424] width 552 height 25
click at [502, 389] on button "Preview" at bounding box center [487, 383] width 69 height 29
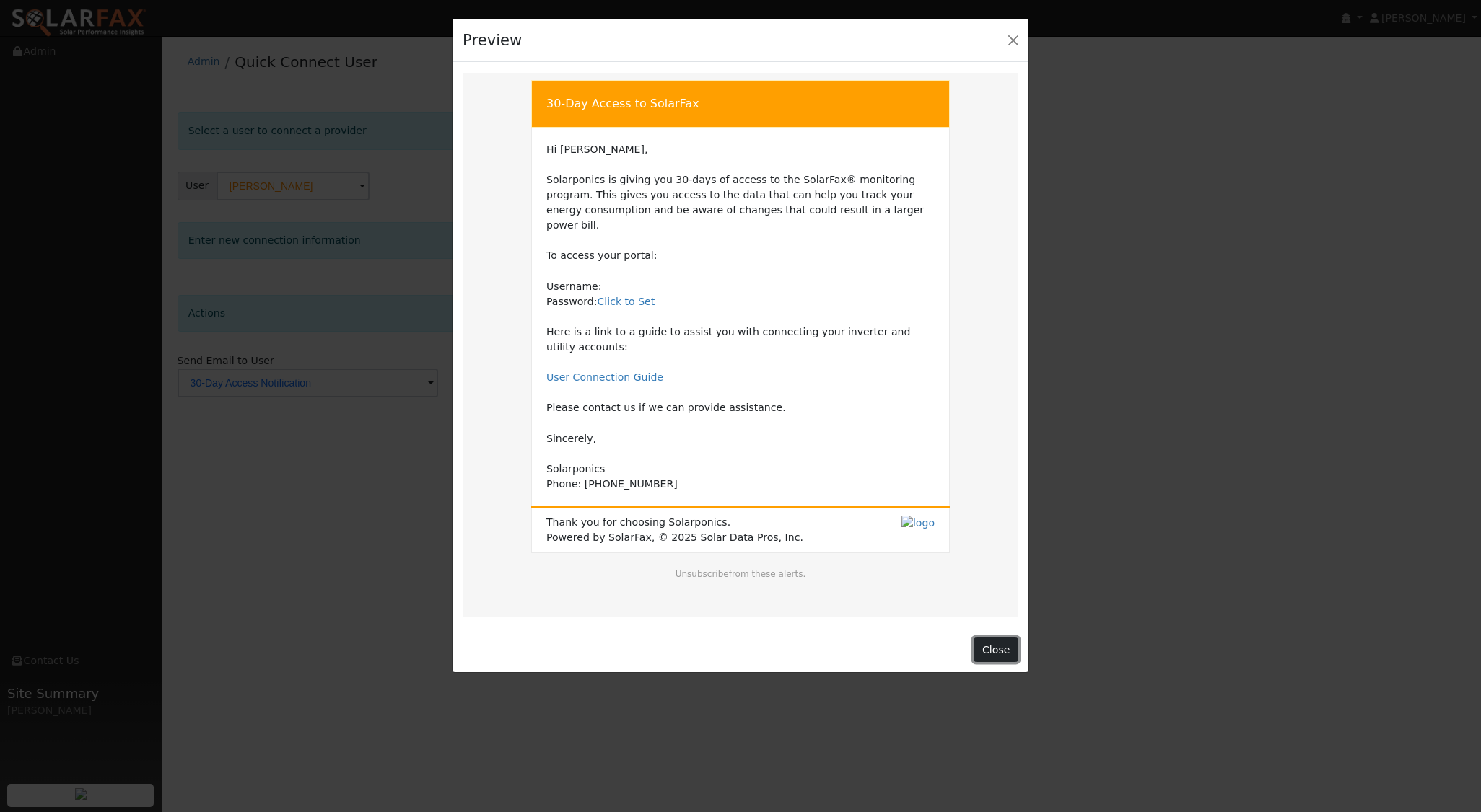
click at [1012, 638] on button "Close" at bounding box center [995, 650] width 44 height 25
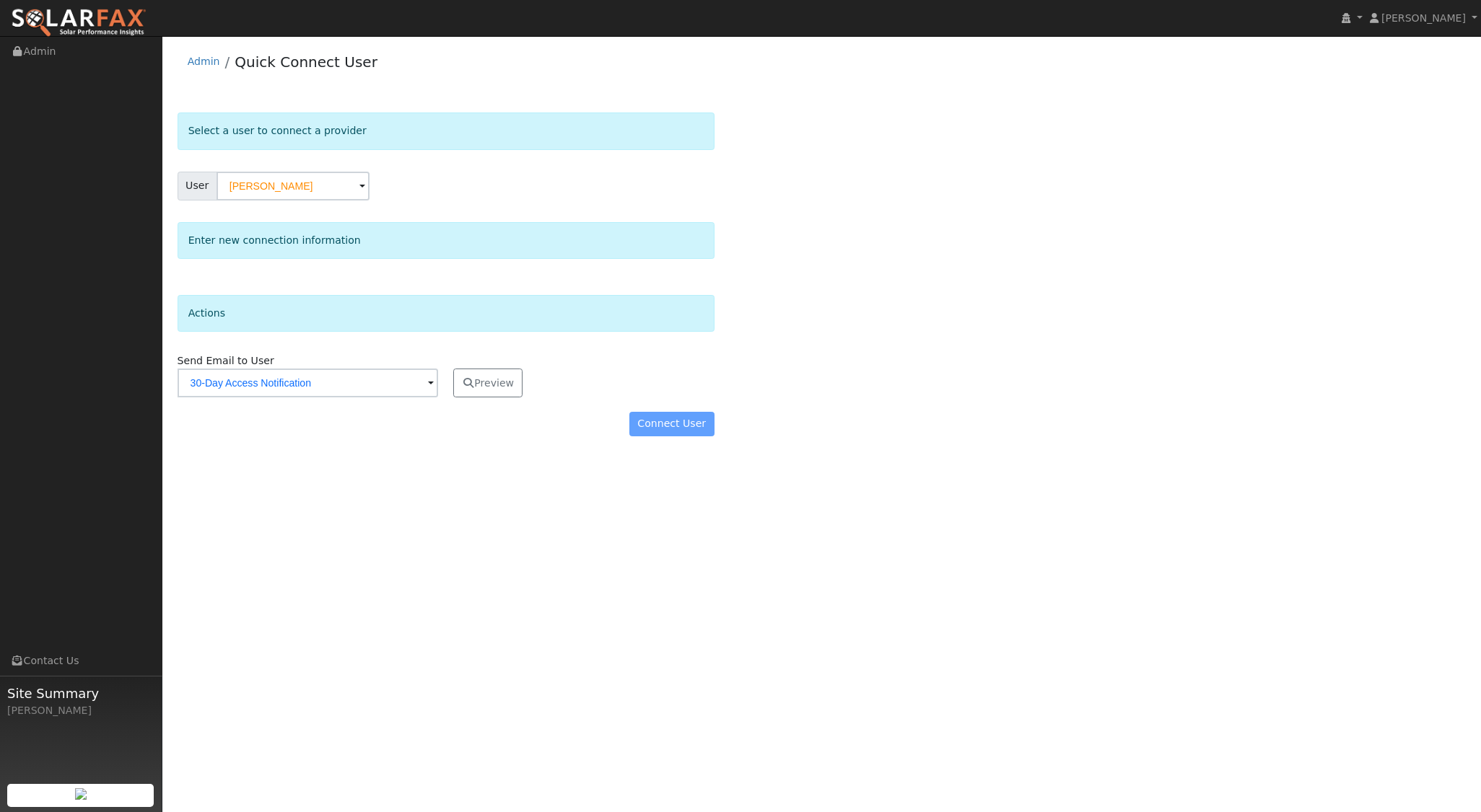
click at [682, 426] on div "Connect User" at bounding box center [445, 424] width 552 height 25
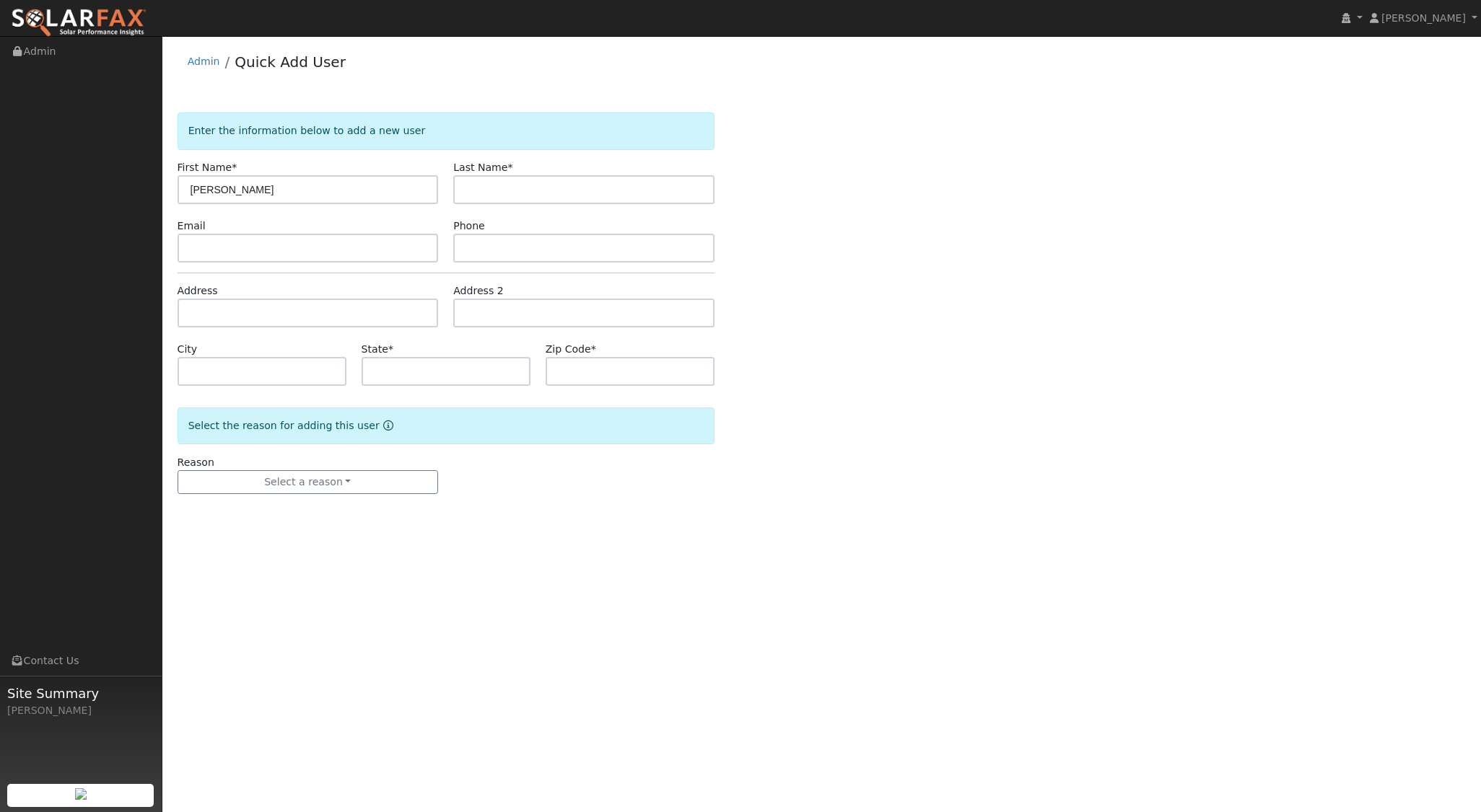
type input "[PERSON_NAME]"
click at [199, 302] on input "text" at bounding box center [308, 313] width 261 height 29
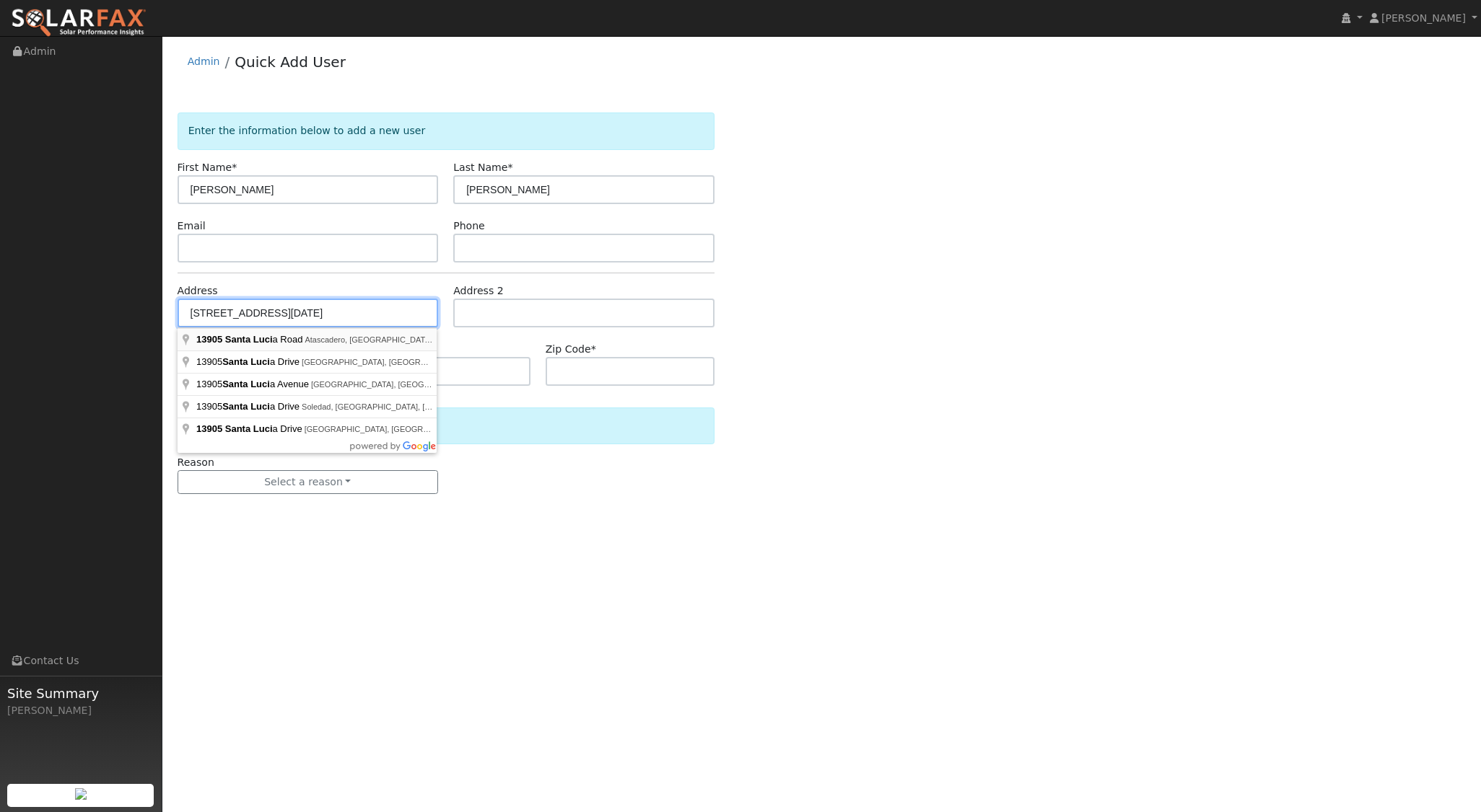
type input "[STREET_ADDRESS][DATE]"
type input "Atascadero"
type input "CA"
type input "93422"
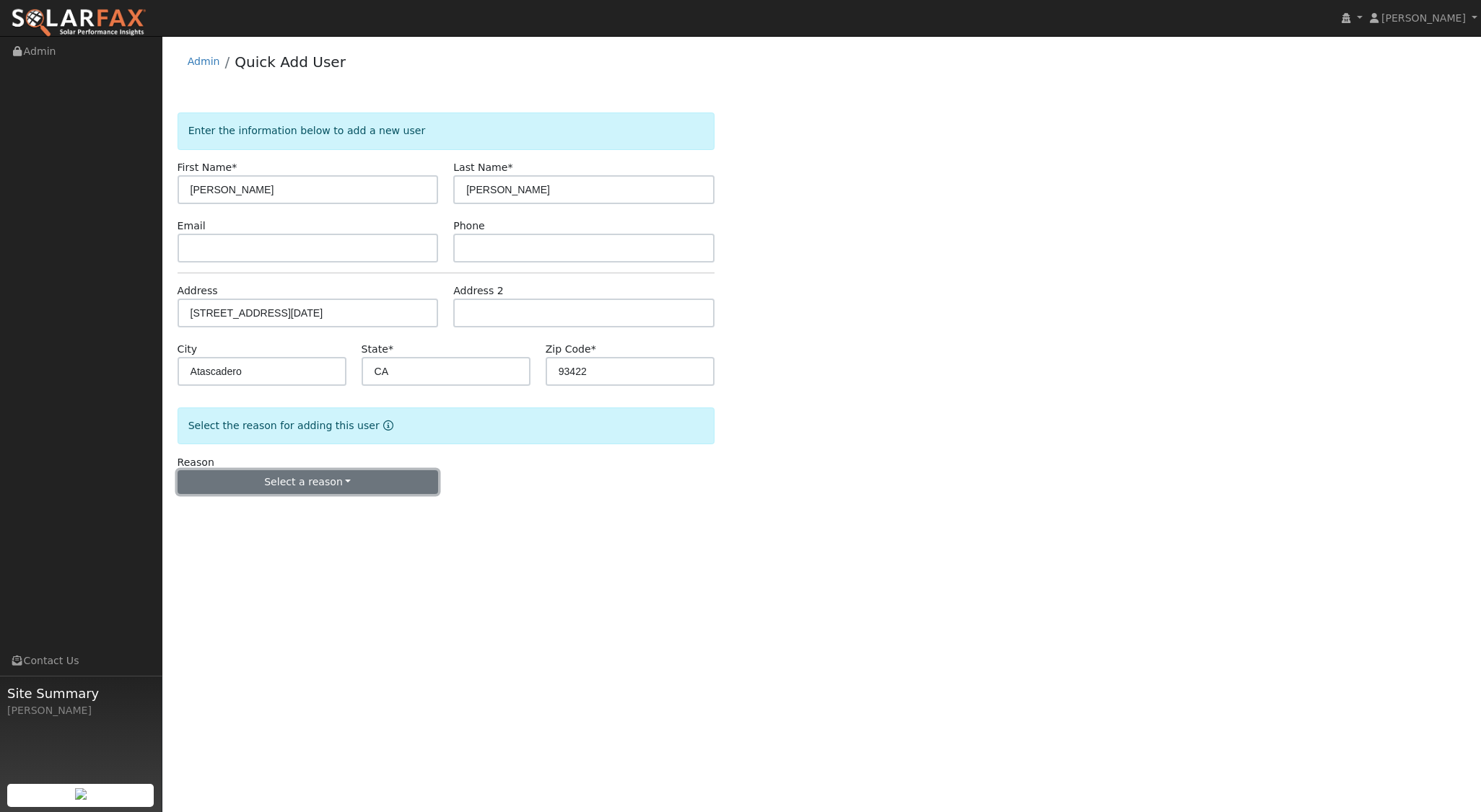
click at [301, 477] on button "Select a reason" at bounding box center [308, 482] width 261 height 25
click at [234, 518] on link "New lead" at bounding box center [258, 511] width 160 height 20
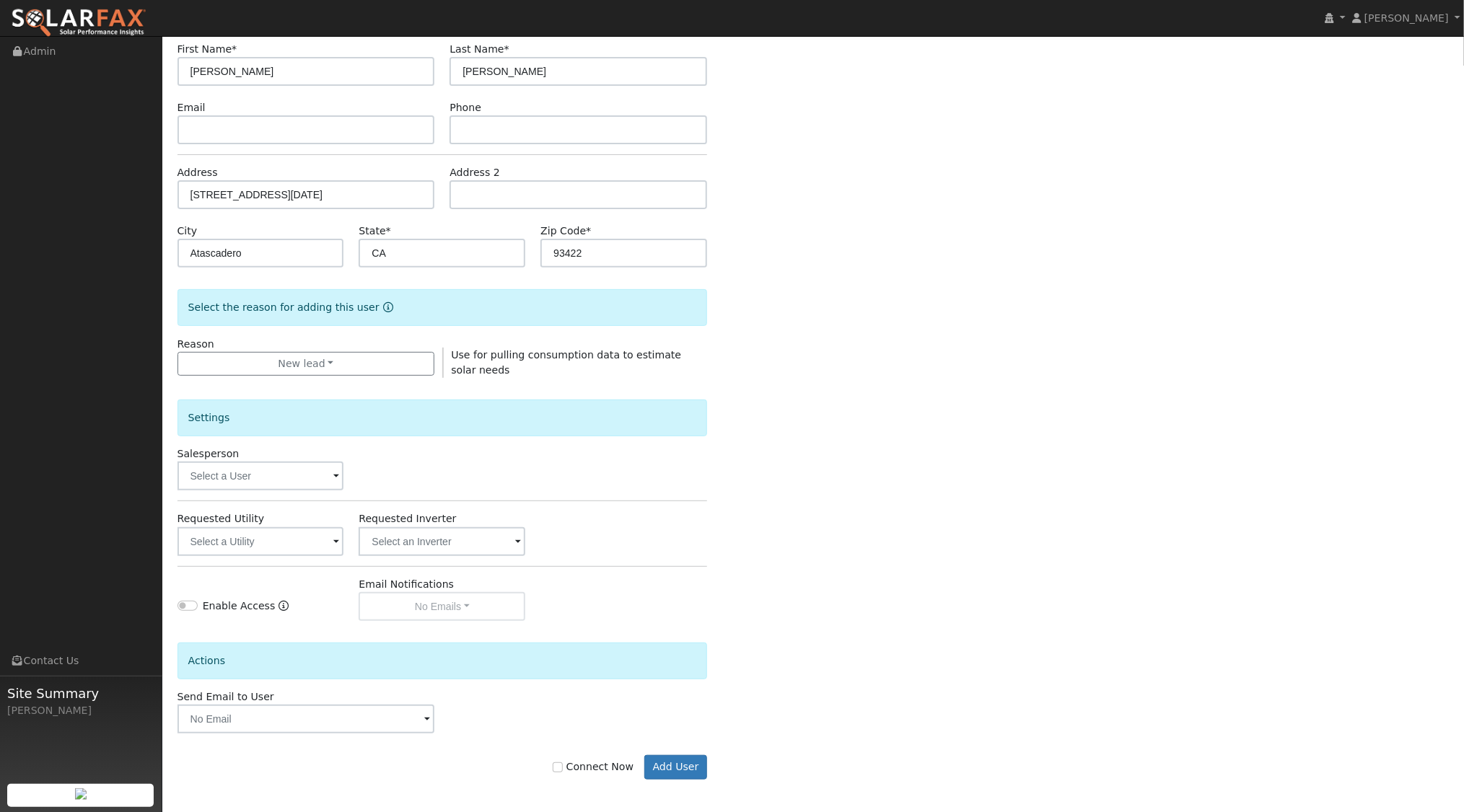
scroll to position [119, 0]
click at [334, 476] on span at bounding box center [335, 476] width 6 height 17
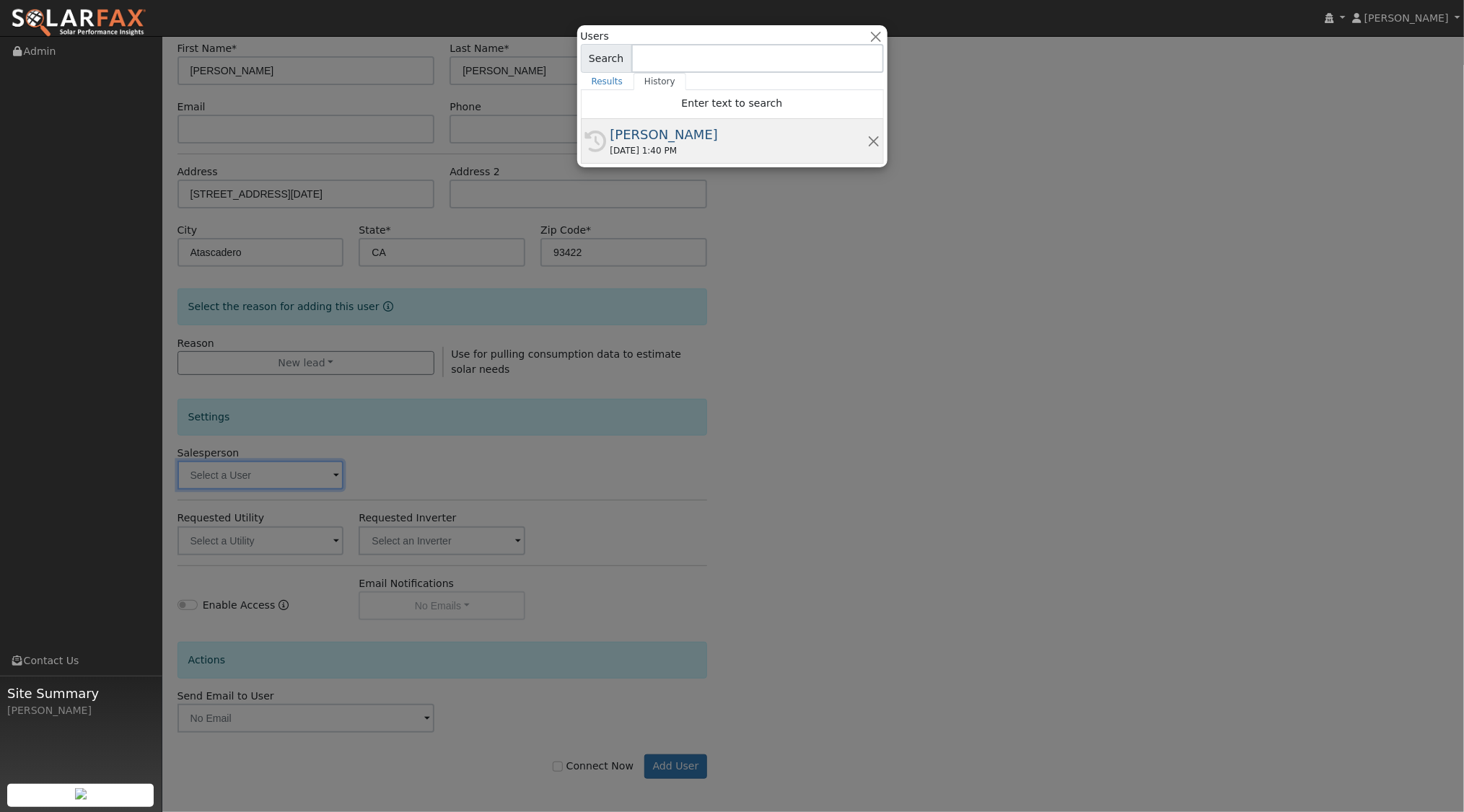
click at [688, 154] on div "[DATE] 1:40 PM" at bounding box center [739, 151] width 257 height 13
type input "[PERSON_NAME]"
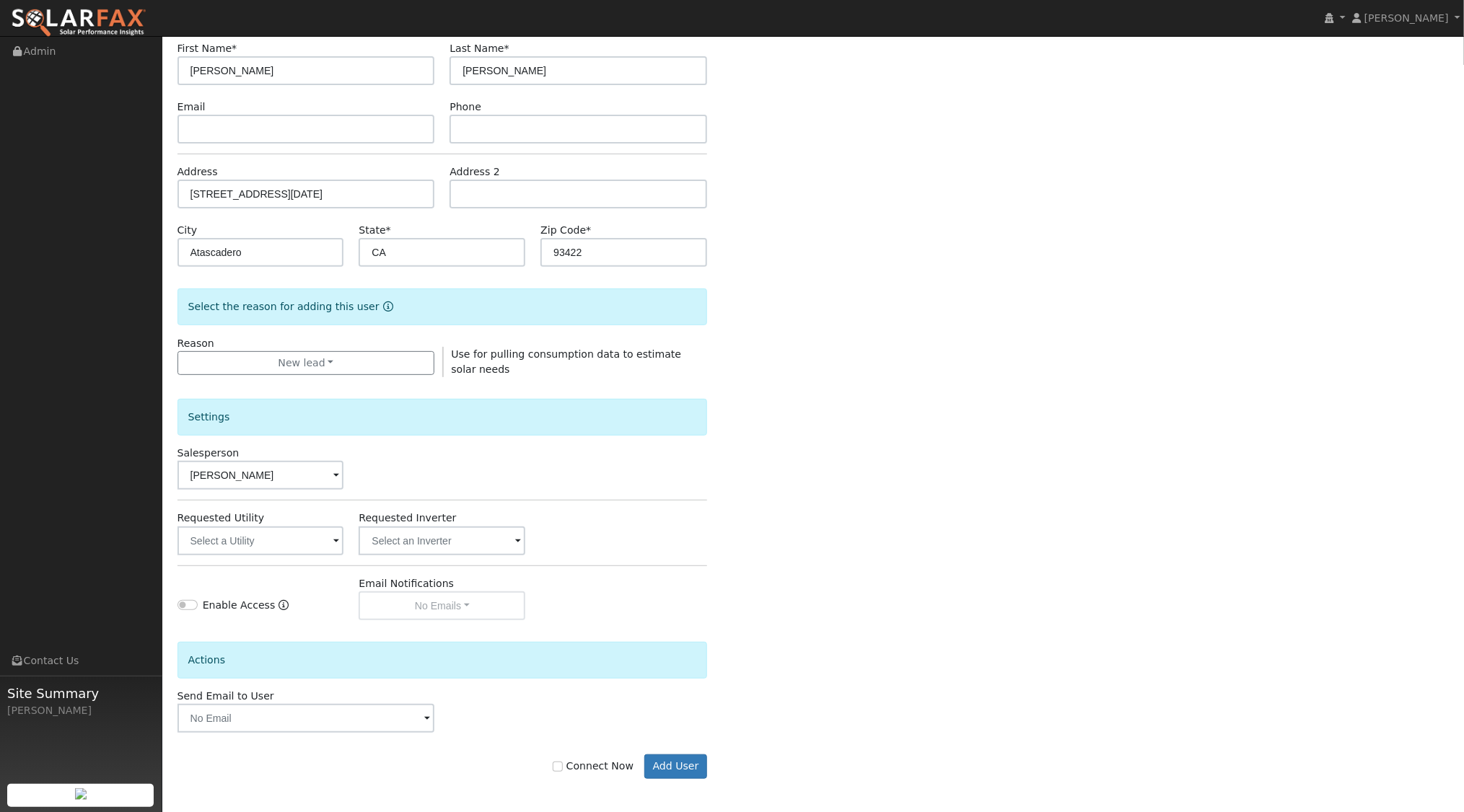
click at [959, 454] on div "Enter the information below to add a new user First Name * Dennis Last Name * E…" at bounding box center [813, 401] width 1272 height 814
click at [290, 547] on input "text" at bounding box center [260, 541] width 167 height 29
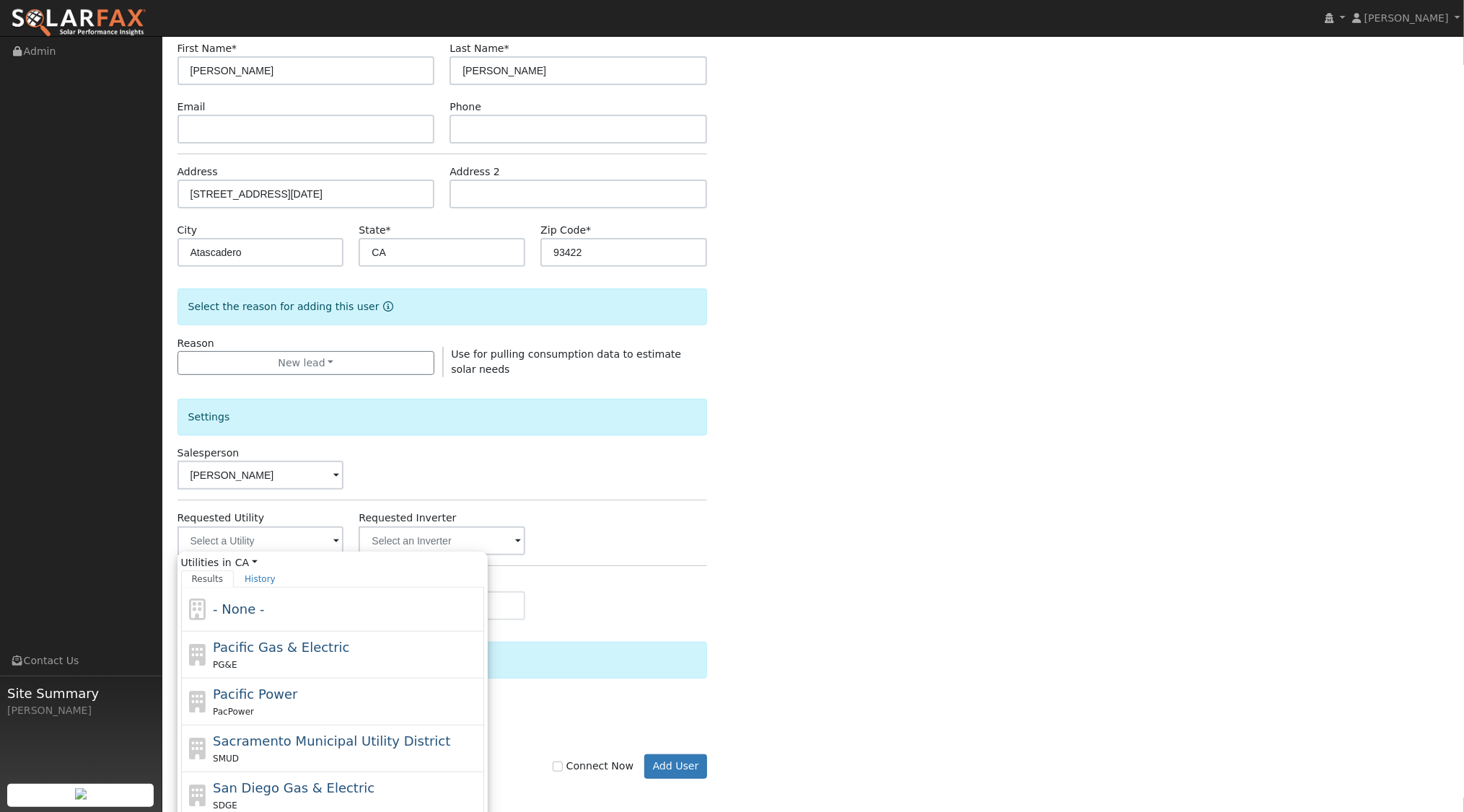
drag, startPoint x: 270, startPoint y: 654, endPoint x: 280, endPoint y: 651, distance: 10.4
click at [270, 652] on div "Pacific Gas & Electric PG&E" at bounding box center [347, 655] width 268 height 34
type input "Pacific Gas & Electric"
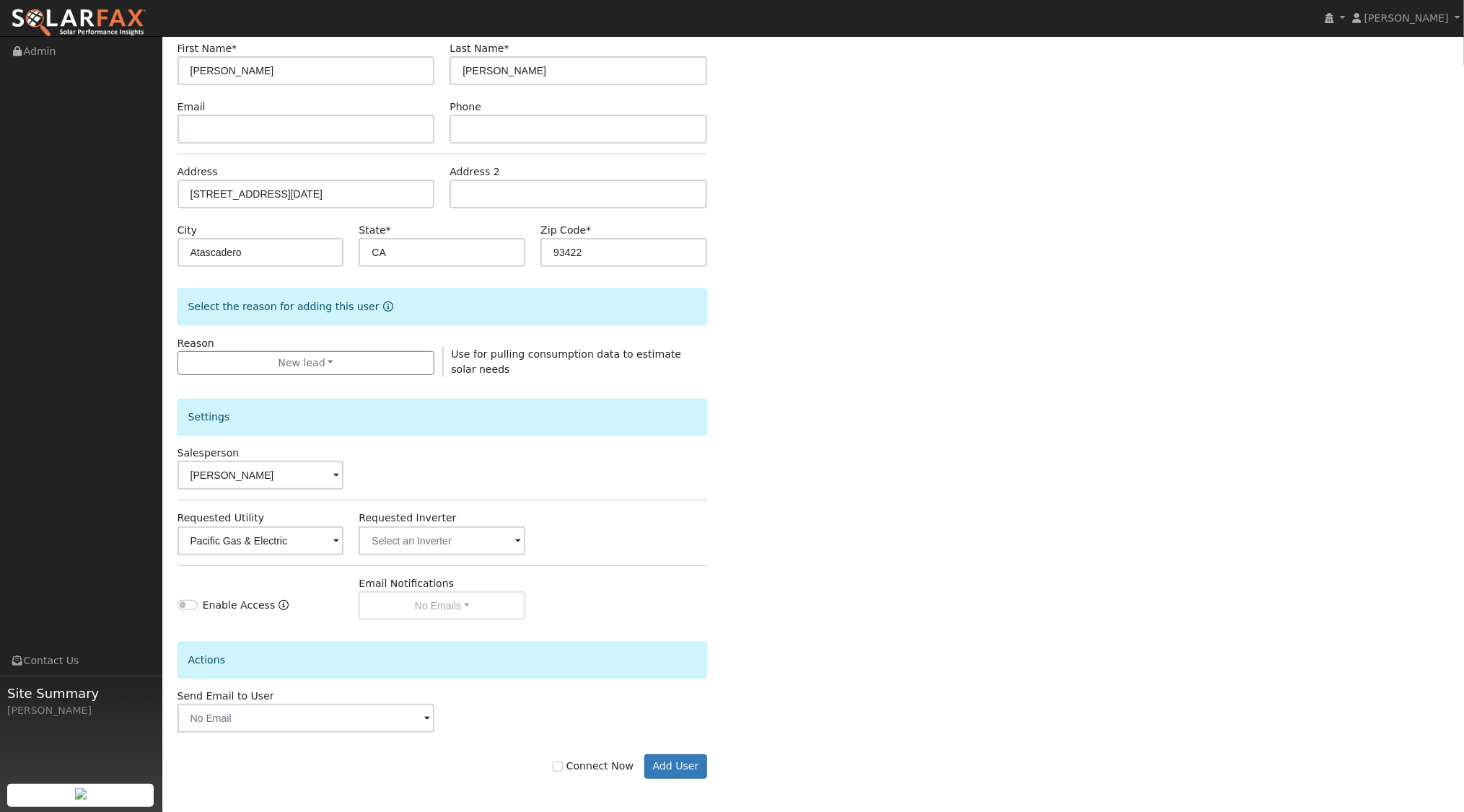
click at [945, 505] on div "Enter the information below to add a new user First Name * Dennis Last Name * E…" at bounding box center [813, 401] width 1272 height 814
click at [576, 765] on label "Connect Now" at bounding box center [593, 766] width 81 height 15
click at [563, 765] on input "Connect Now" at bounding box center [557, 766] width 10 height 10
checkbox input "true"
click at [686, 762] on button "Add User" at bounding box center [676, 766] width 63 height 25
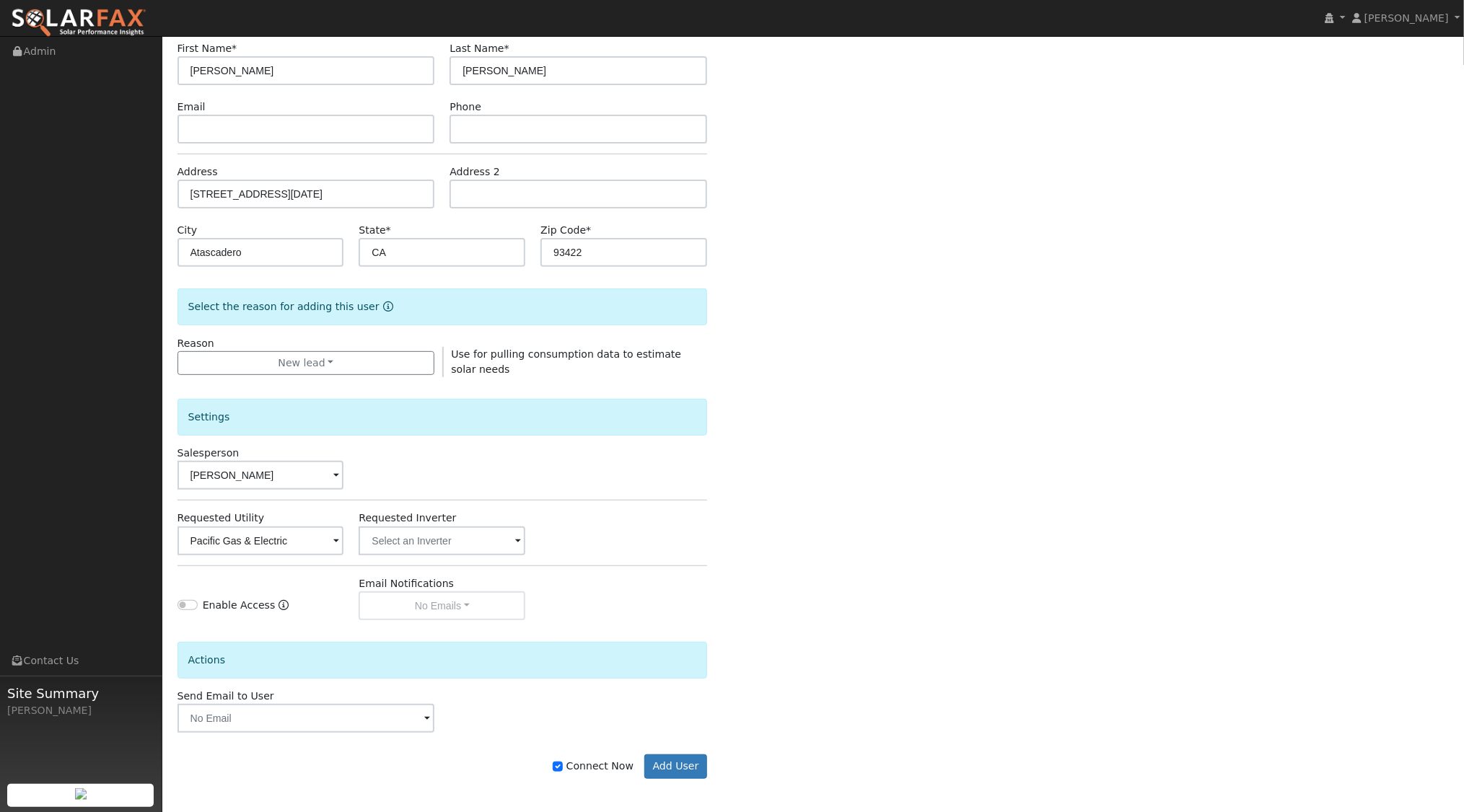
scroll to position [117, 0]
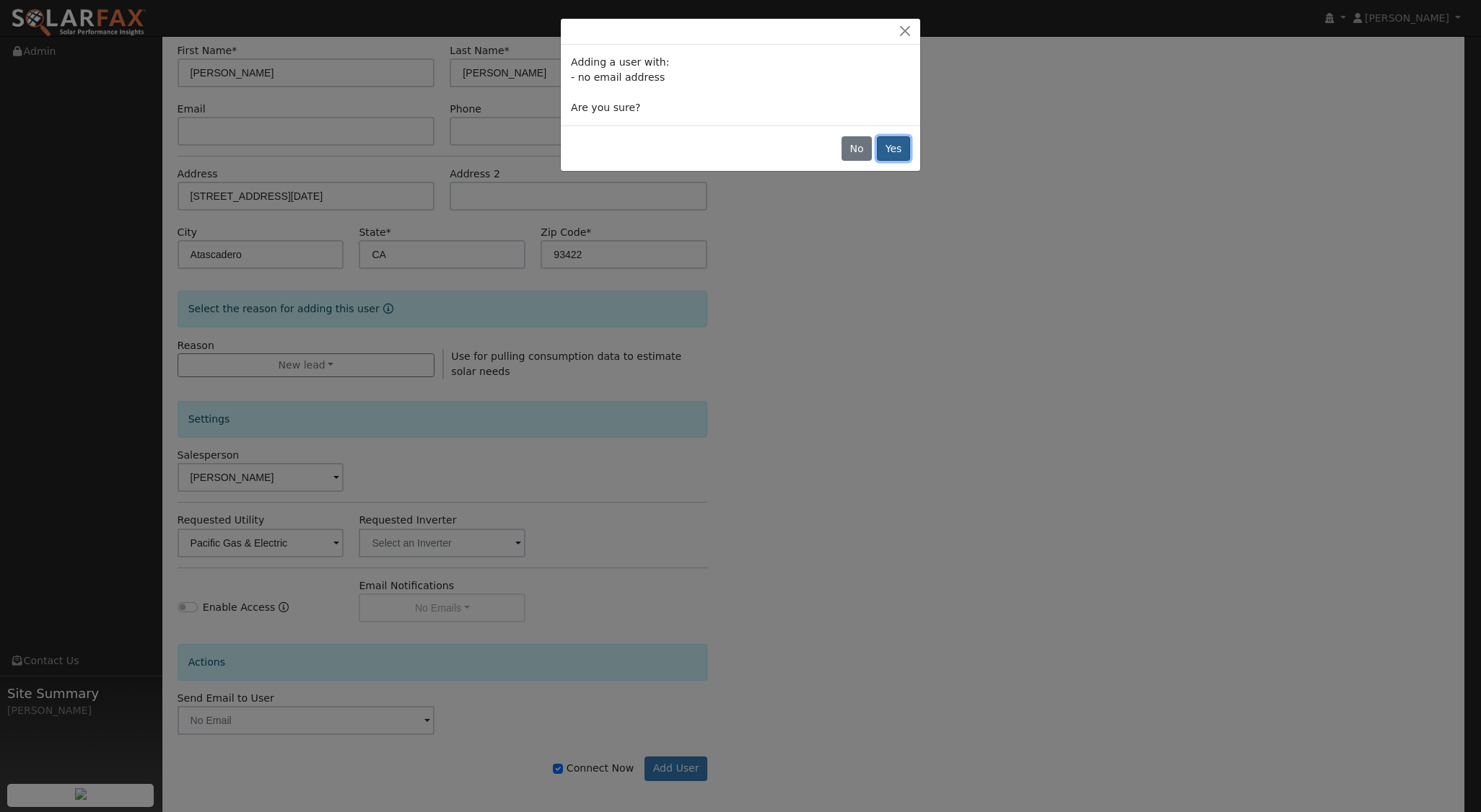
click at [894, 147] on button "Yes" at bounding box center [894, 149] width 34 height 25
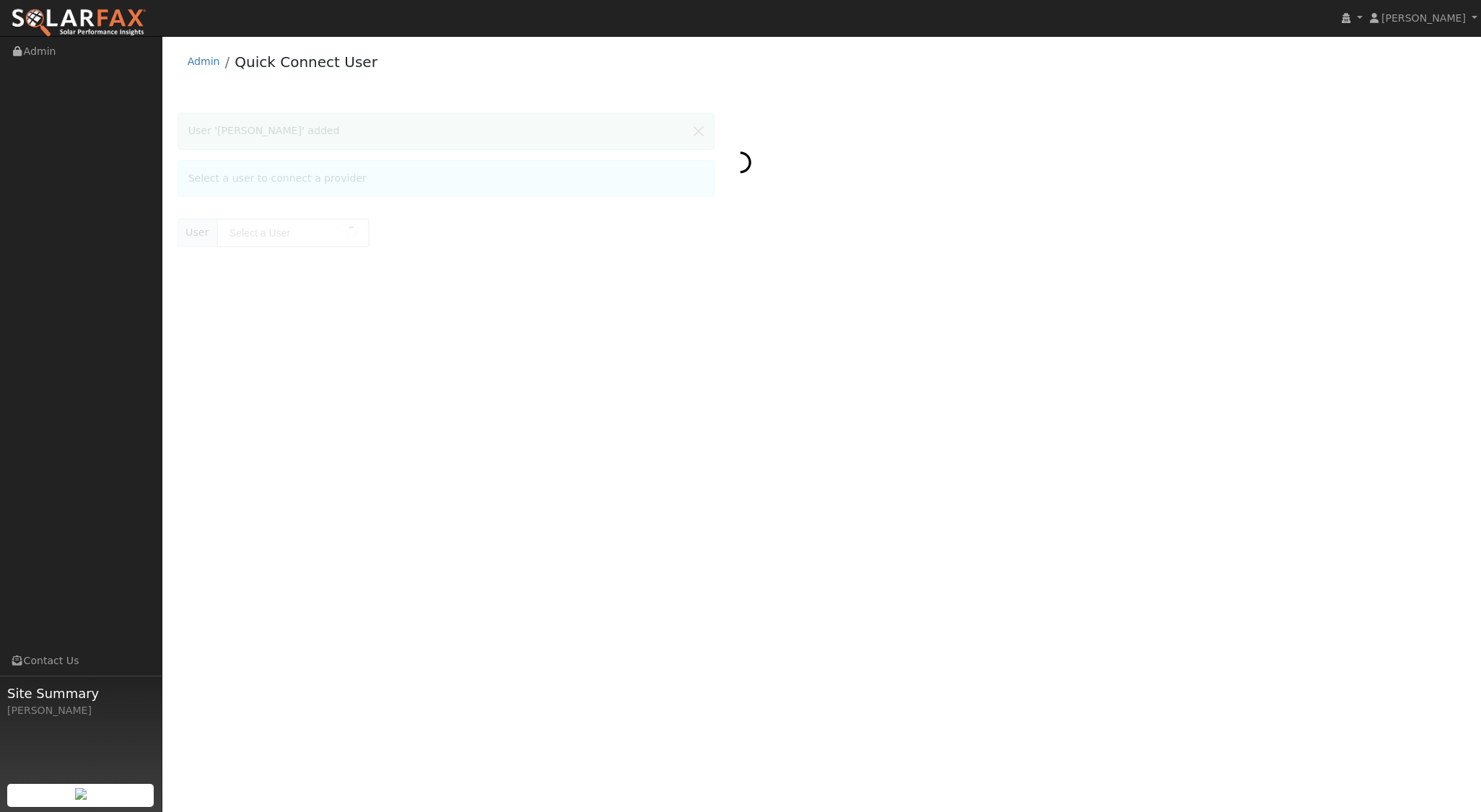
type input "[PERSON_NAME]"
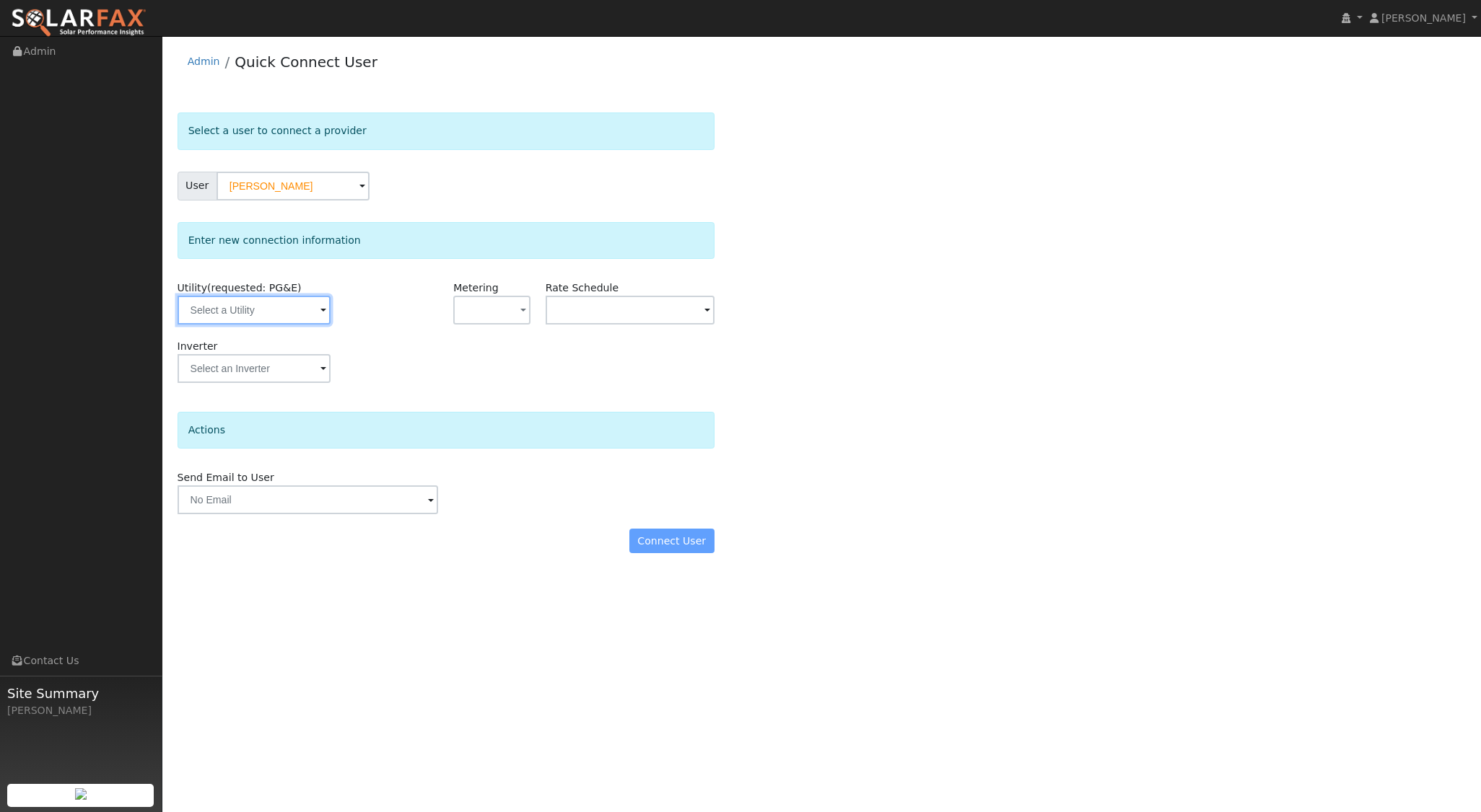
click at [276, 310] on input "text" at bounding box center [254, 310] width 153 height 29
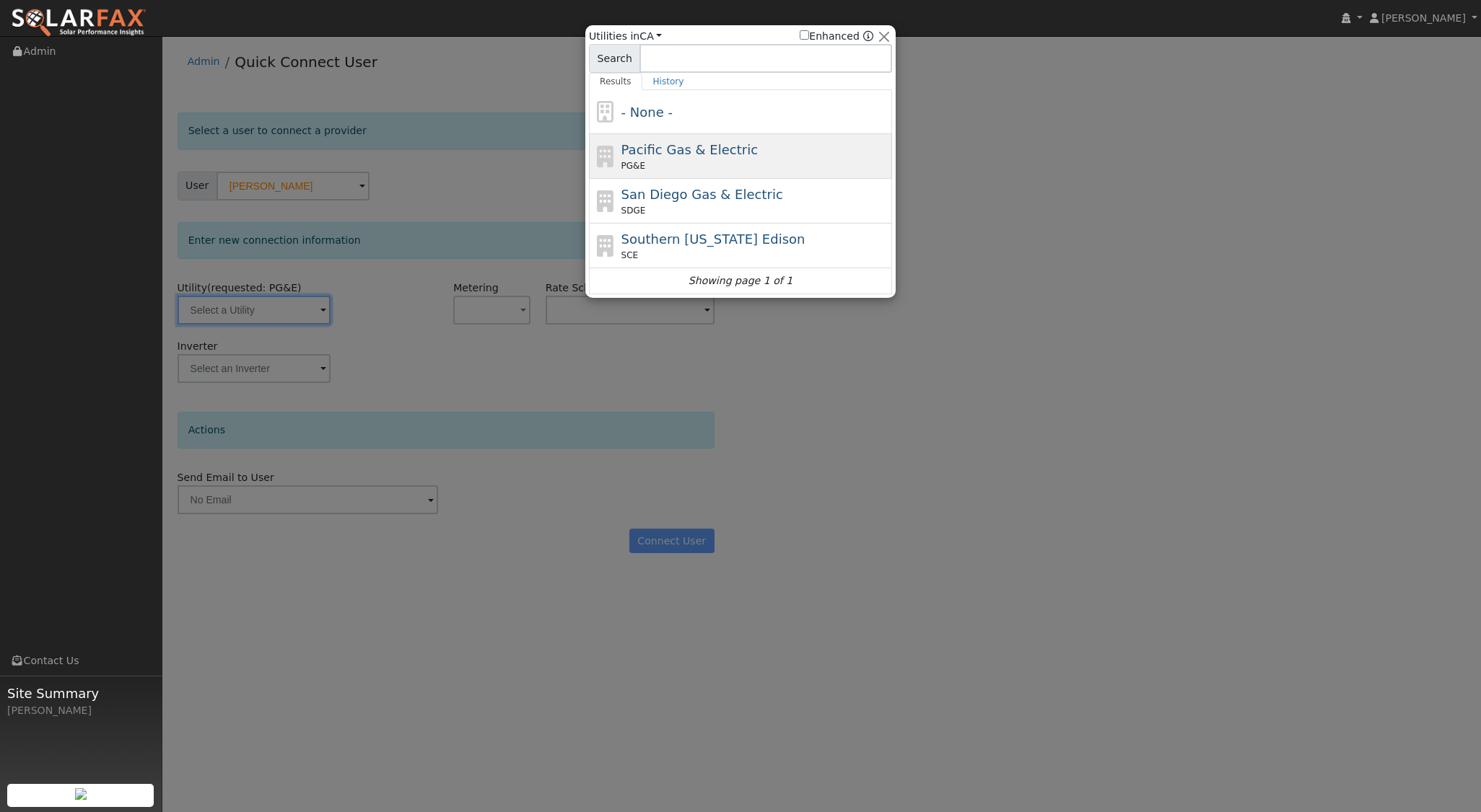
click at [729, 153] on span "Pacific Gas & Electric" at bounding box center [689, 149] width 137 height 15
type input "PG&E"
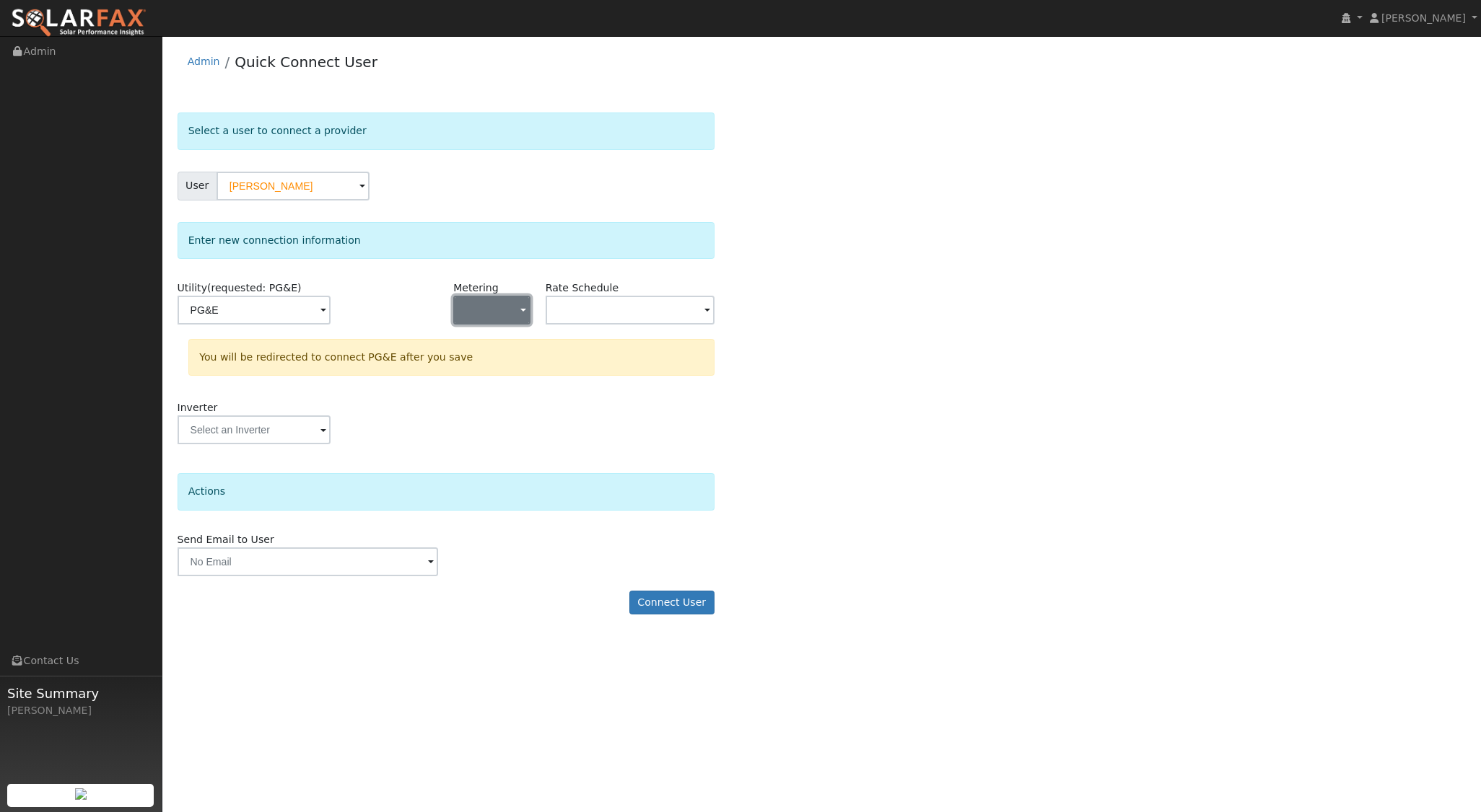
click at [522, 306] on span "button" at bounding box center [522, 311] width 6 height 15
click at [496, 364] on link "NEM" at bounding box center [504, 361] width 101 height 20
click at [331, 310] on input "text" at bounding box center [254, 310] width 153 height 29
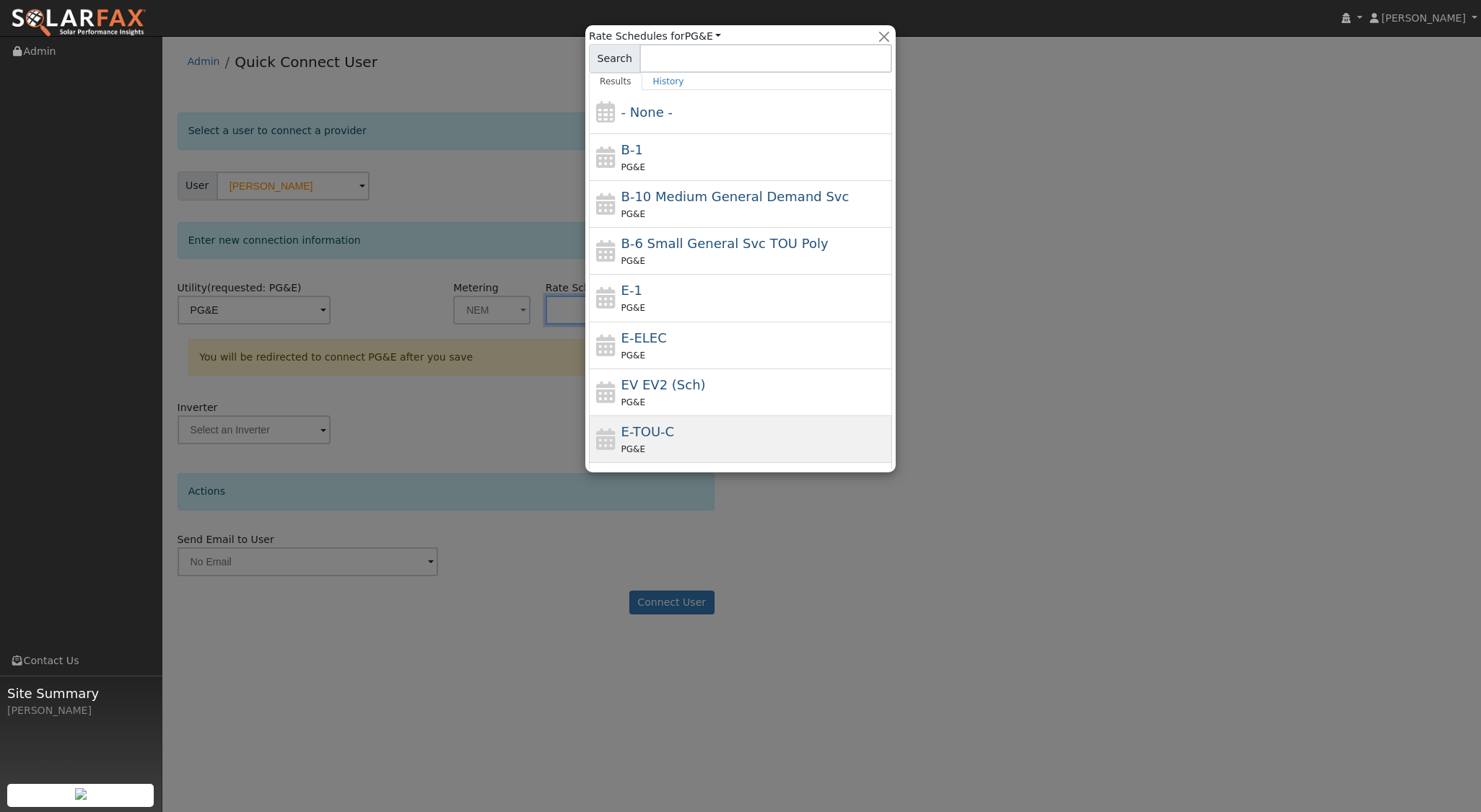
click at [702, 433] on div "E-TOU-C PG&E" at bounding box center [755, 439] width 268 height 34
type input "E-TOU-C"
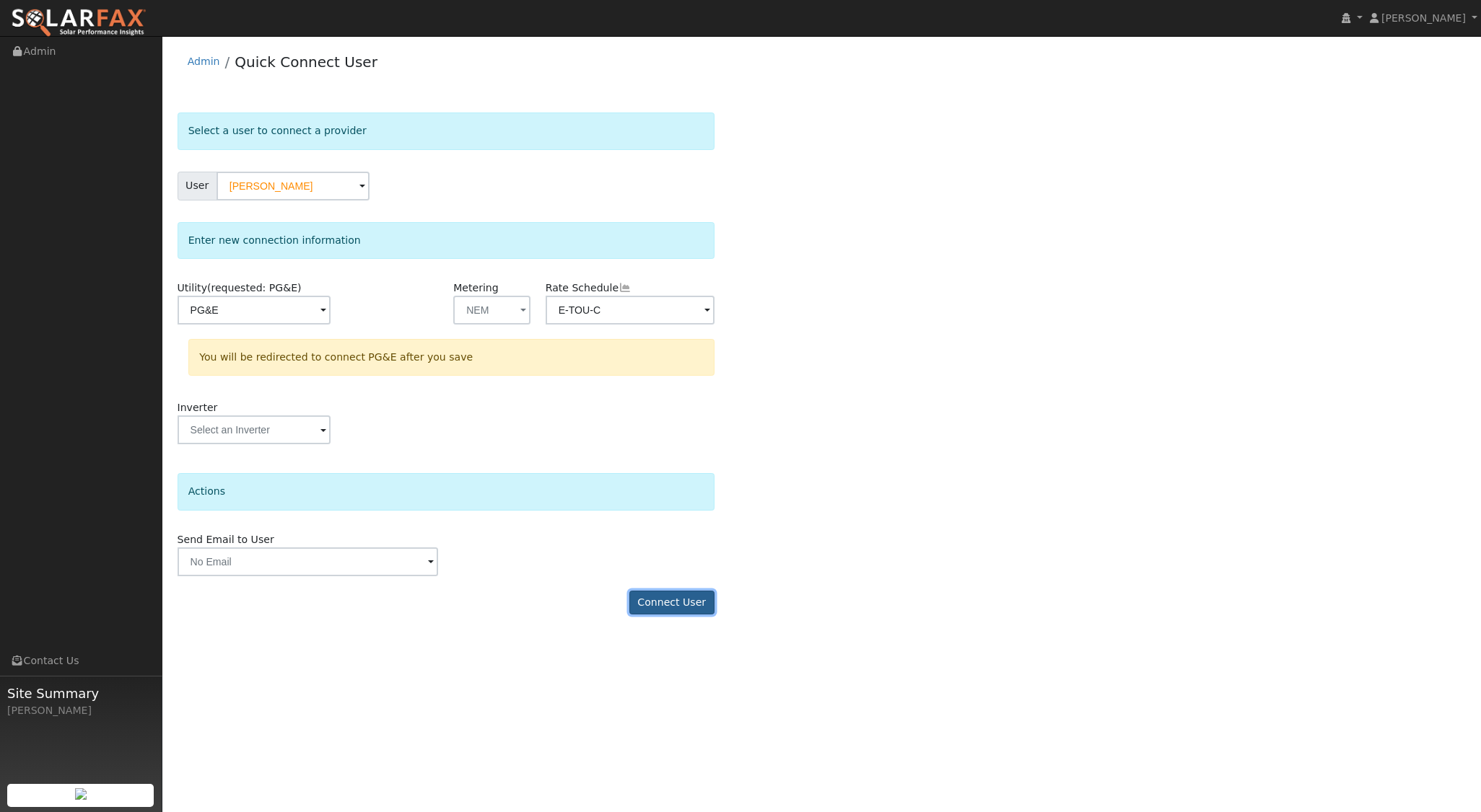
click at [677, 595] on button "Connect User" at bounding box center [672, 603] width 85 height 25
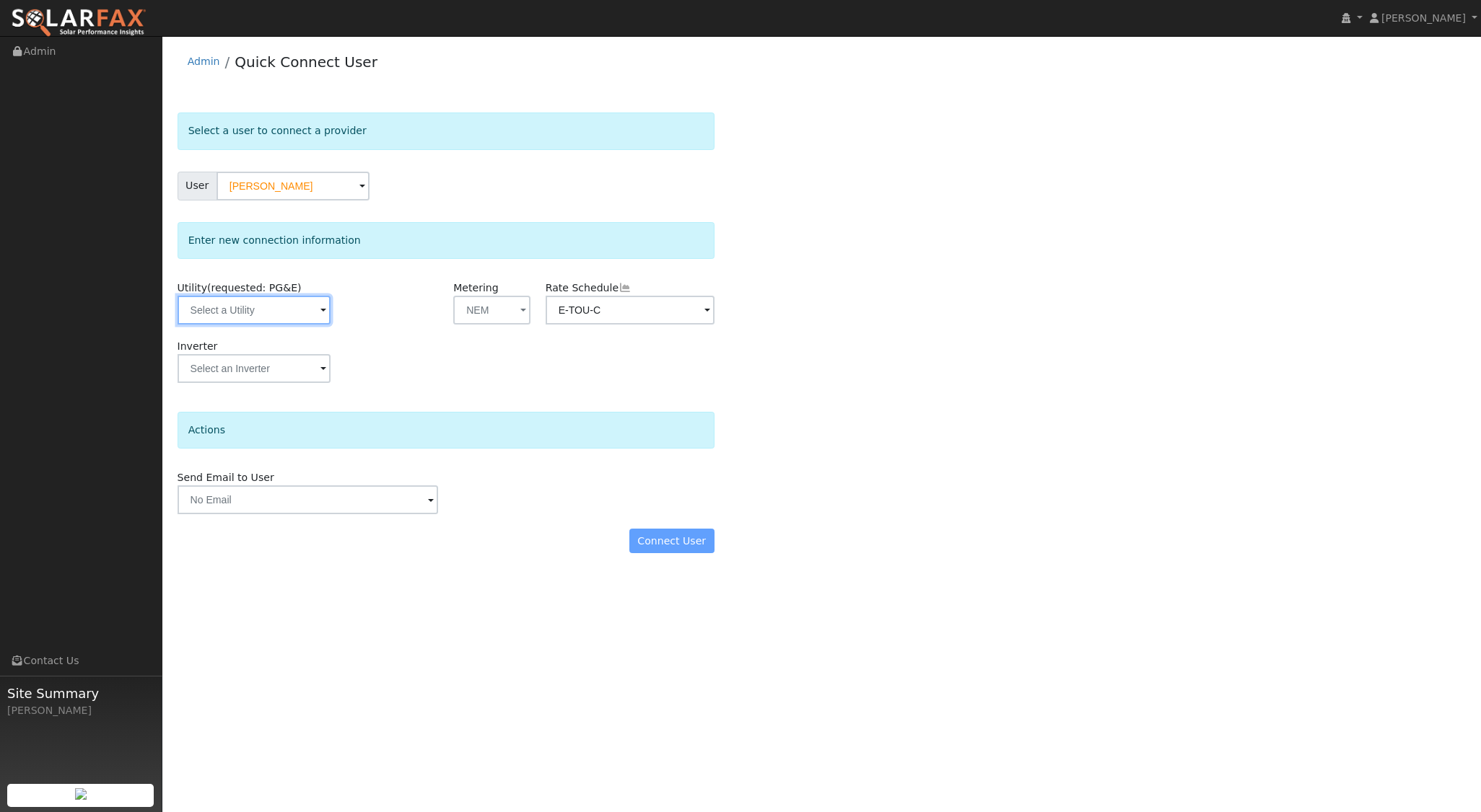
click at [274, 320] on input "text" at bounding box center [254, 310] width 153 height 29
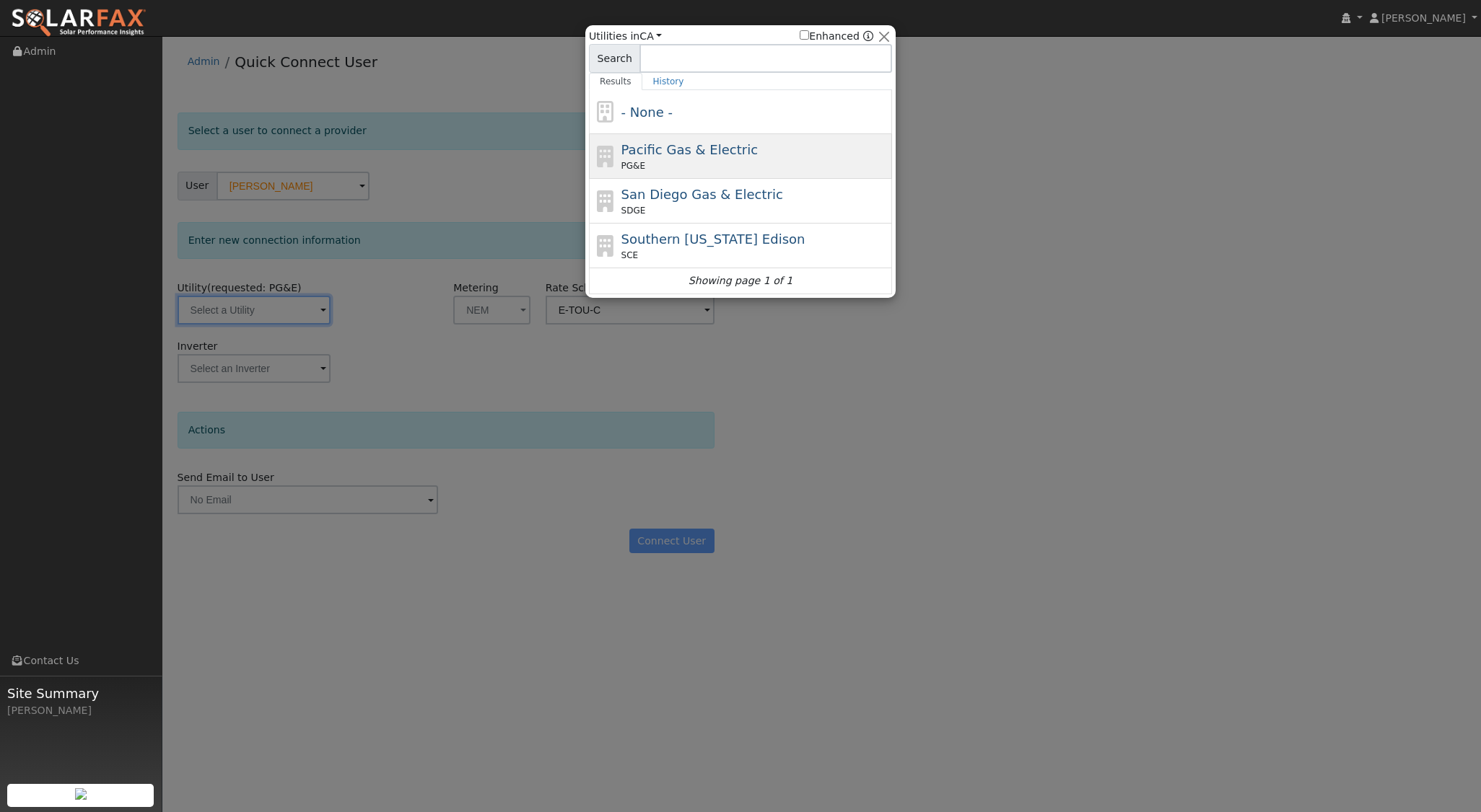
click at [642, 155] on span "Pacific Gas & Electric" at bounding box center [689, 149] width 137 height 15
type input "PG&E"
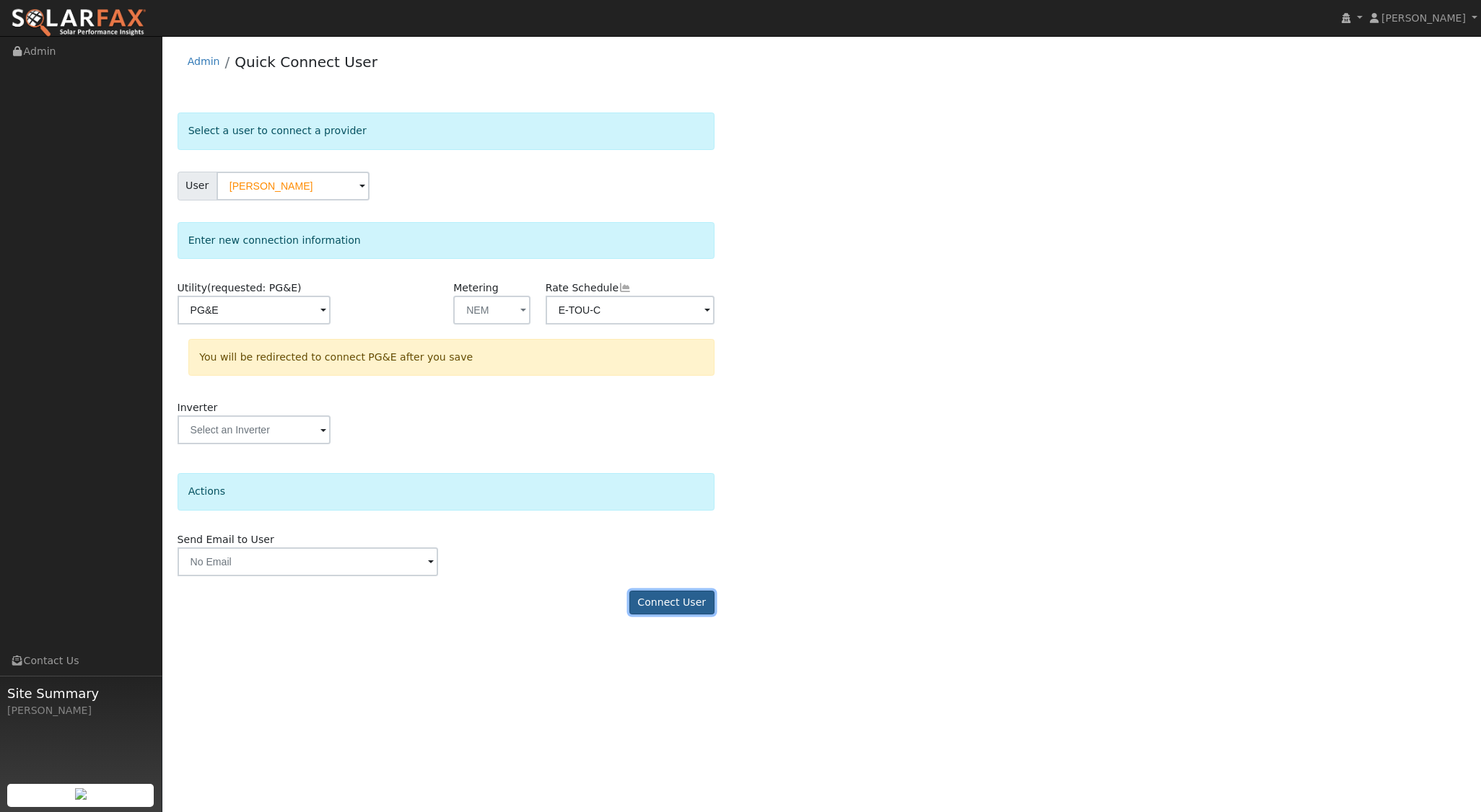
click at [683, 597] on button "Connect User" at bounding box center [672, 603] width 85 height 25
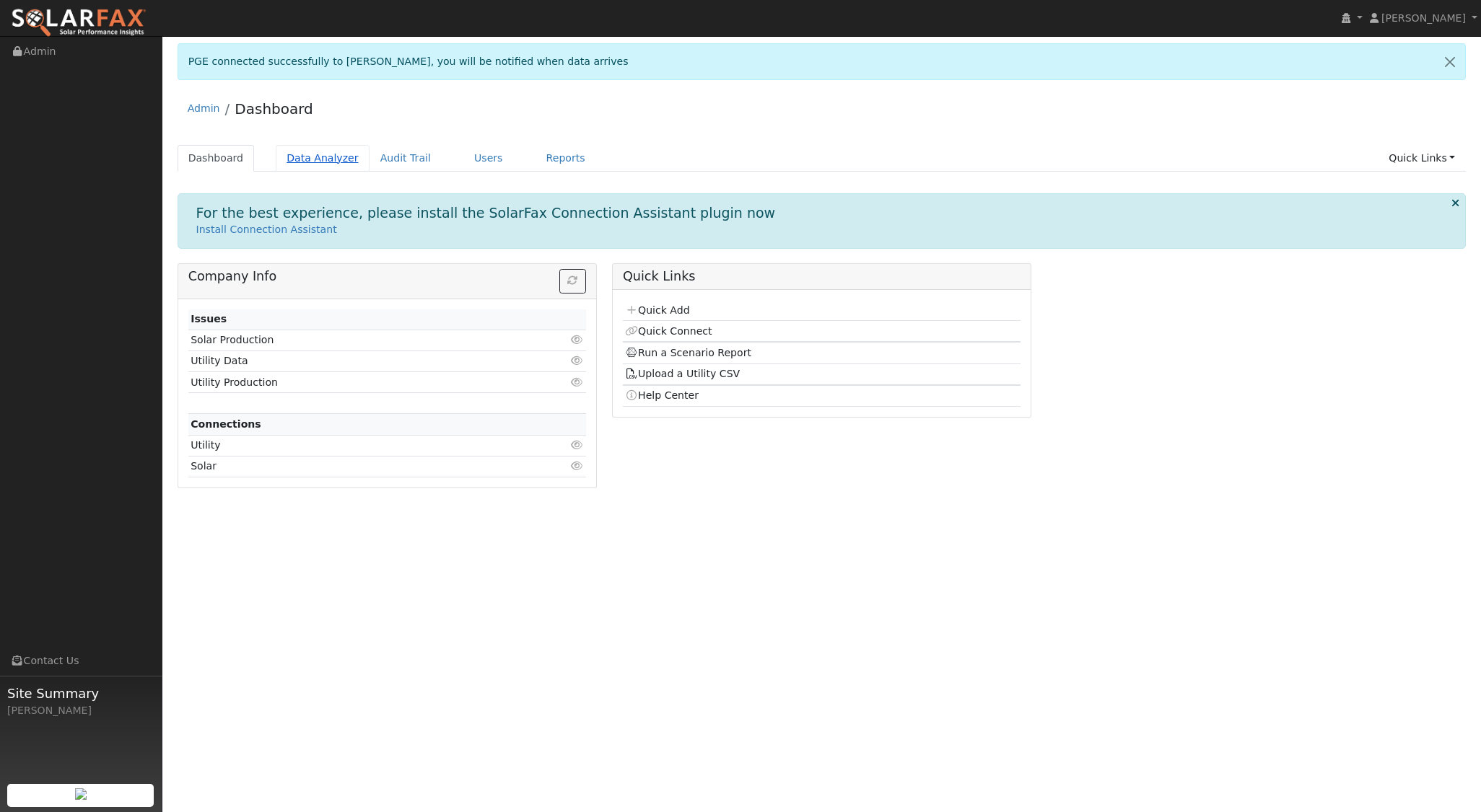
click at [298, 153] on link "Data Analyzer" at bounding box center [322, 158] width 93 height 26
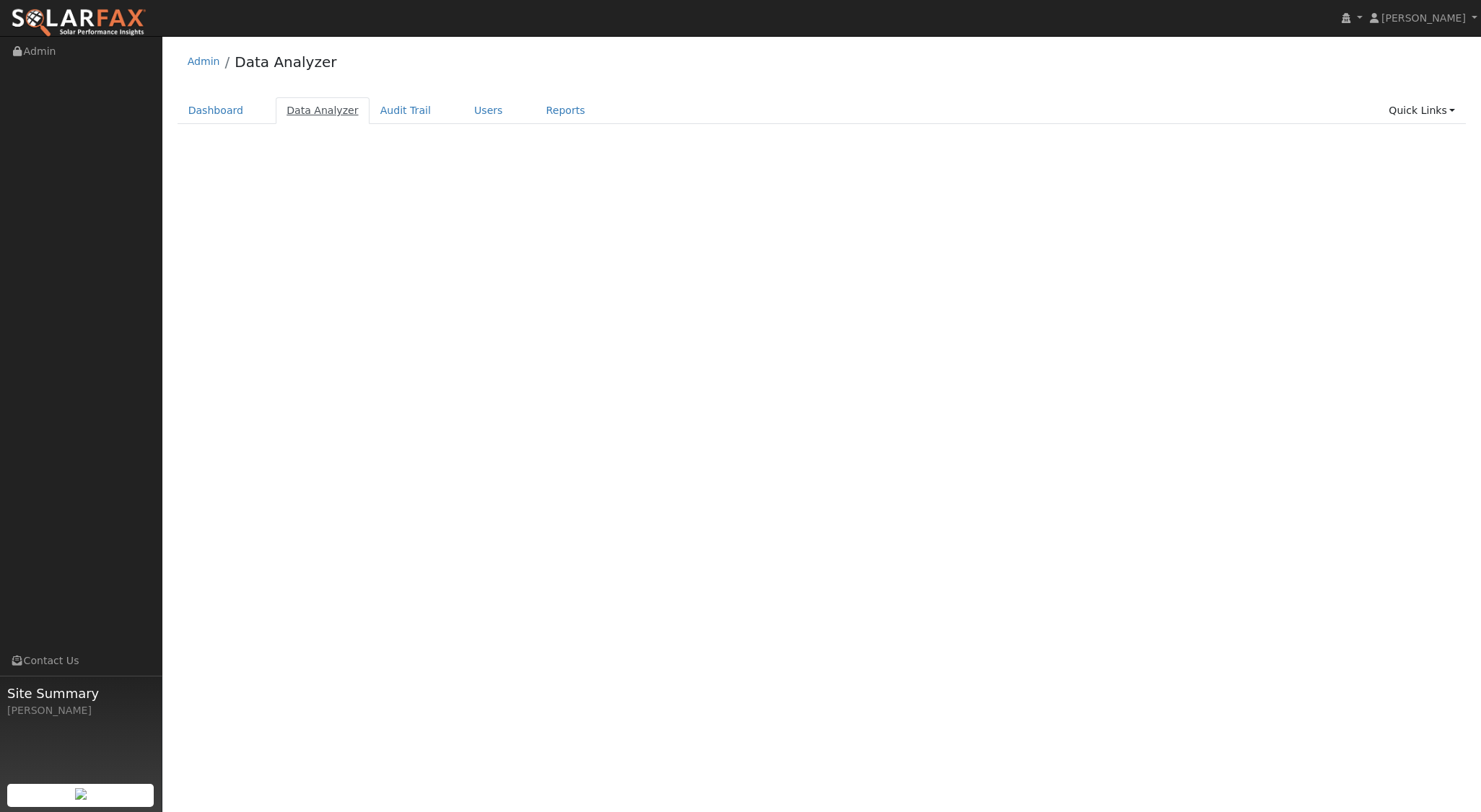
click at [316, 117] on link "Data Analyzer" at bounding box center [322, 110] width 93 height 26
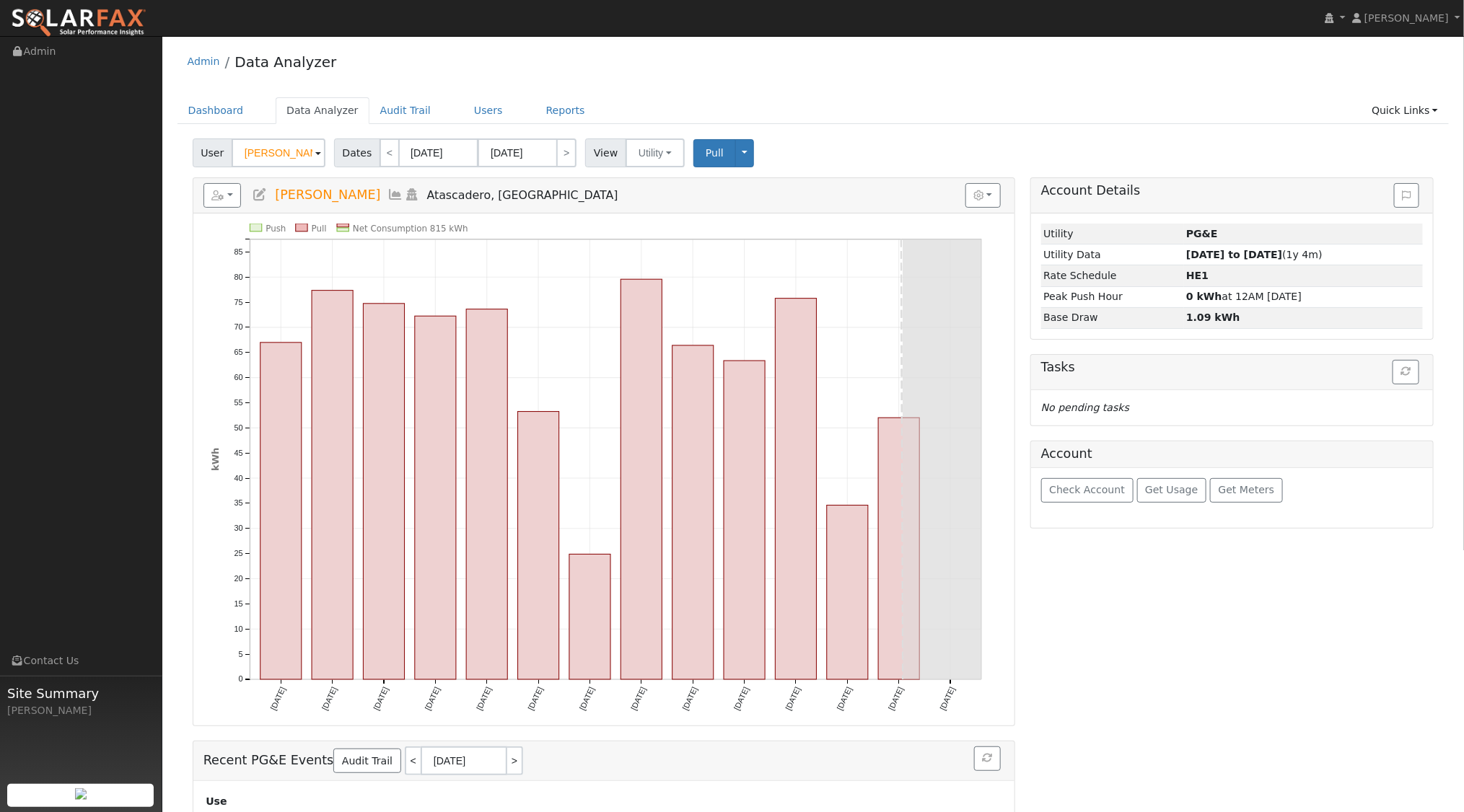
click at [315, 160] on span at bounding box center [318, 153] width 6 height 17
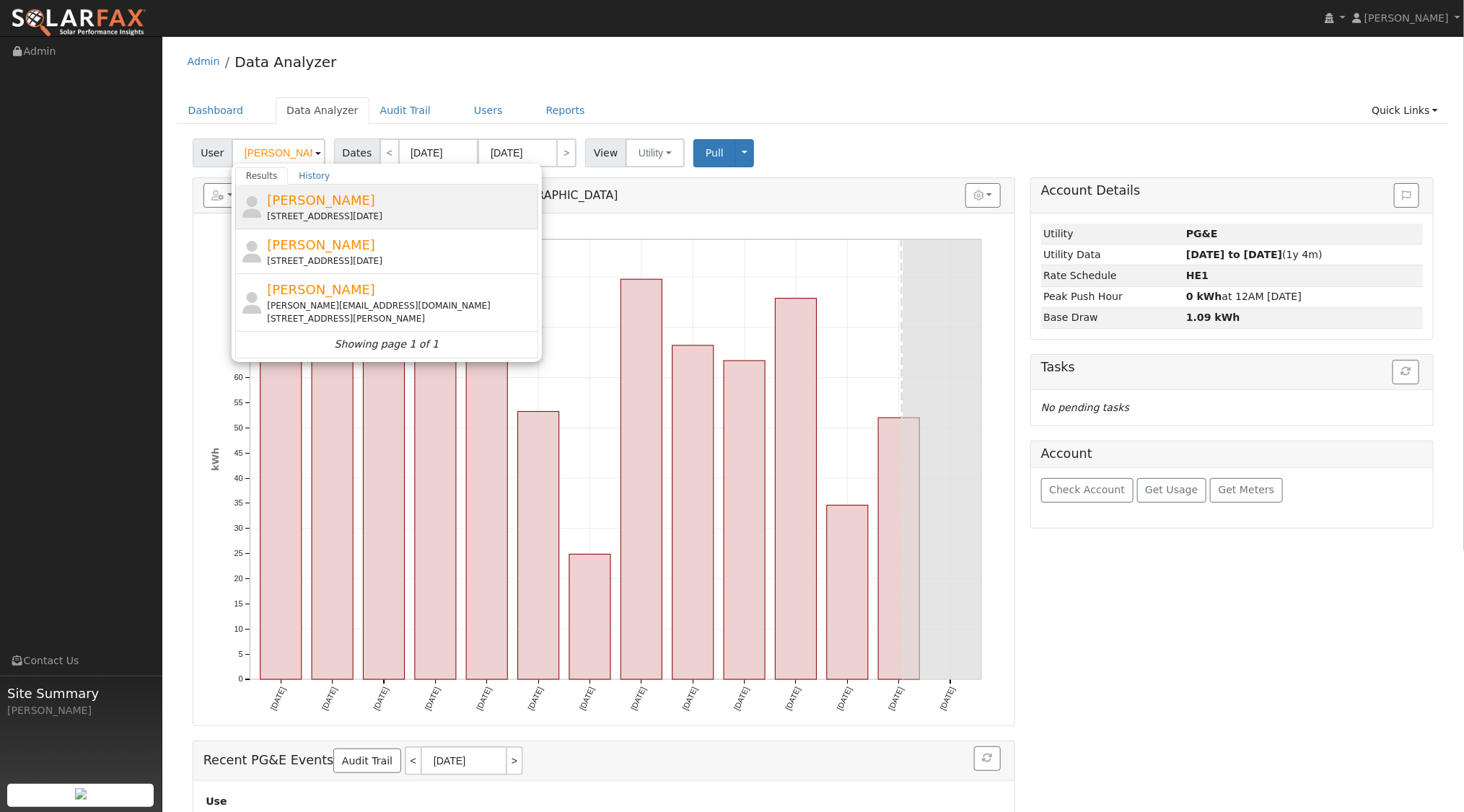
click at [331, 218] on div "[STREET_ADDRESS][DATE]" at bounding box center [400, 216] width 268 height 13
type input "[PERSON_NAME]"
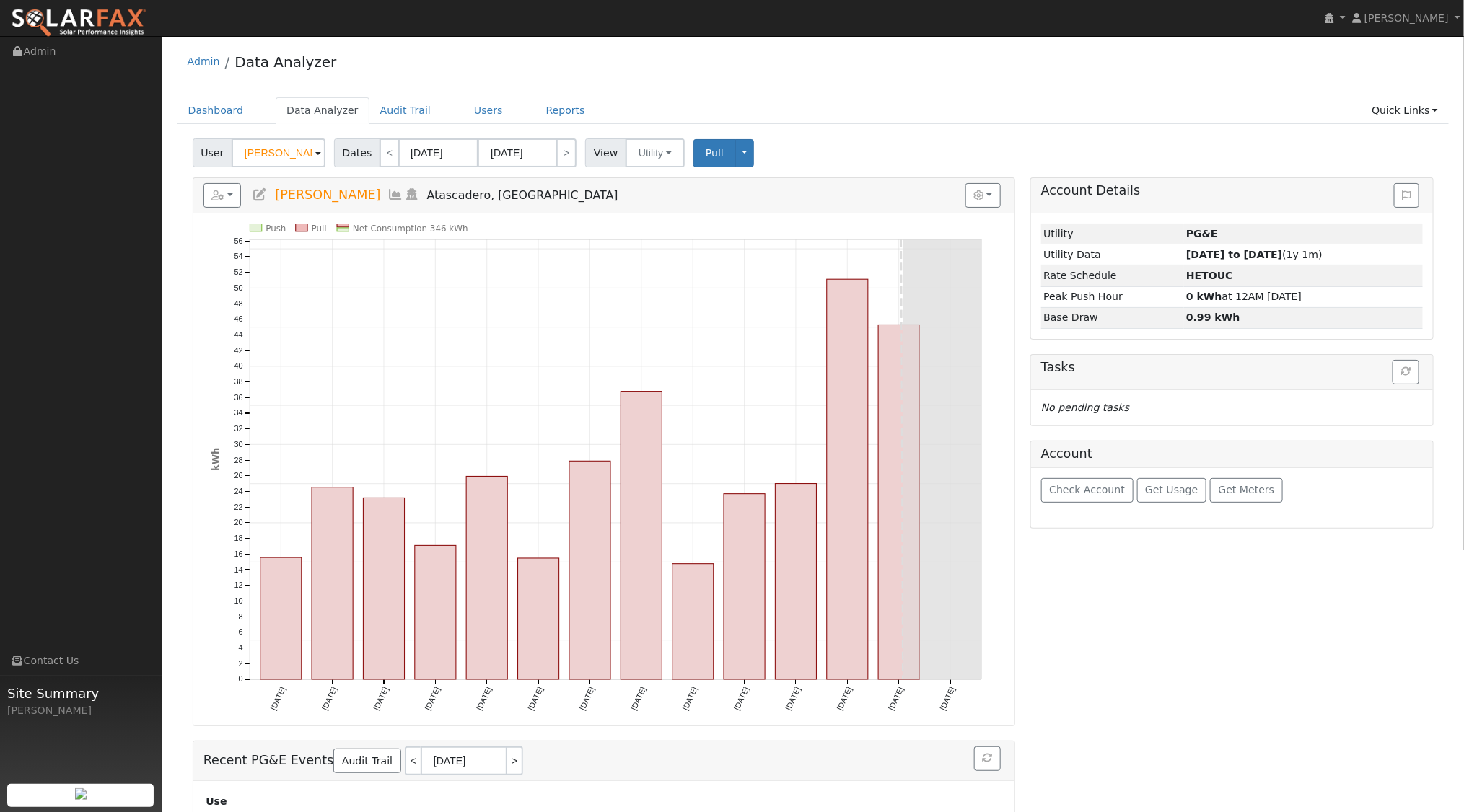
click at [404, 195] on icon at bounding box center [412, 195] width 16 height 13
